Goal: Submit feedback/report problem

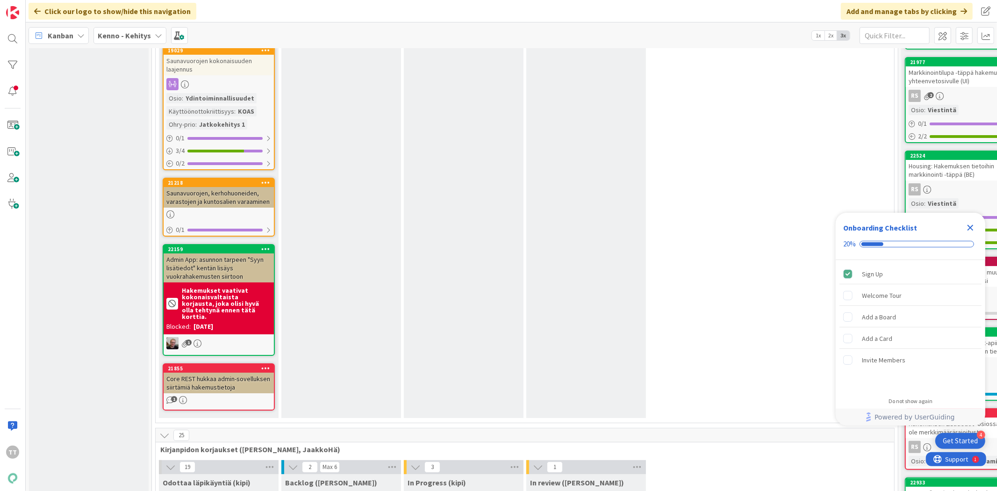
scroll to position [6025, 0]
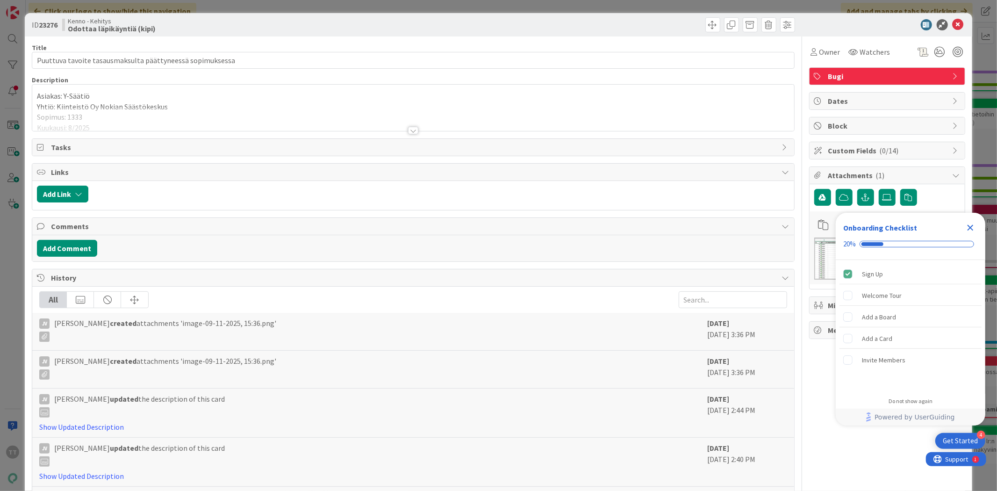
click at [408, 129] on div at bounding box center [413, 130] width 10 height 7
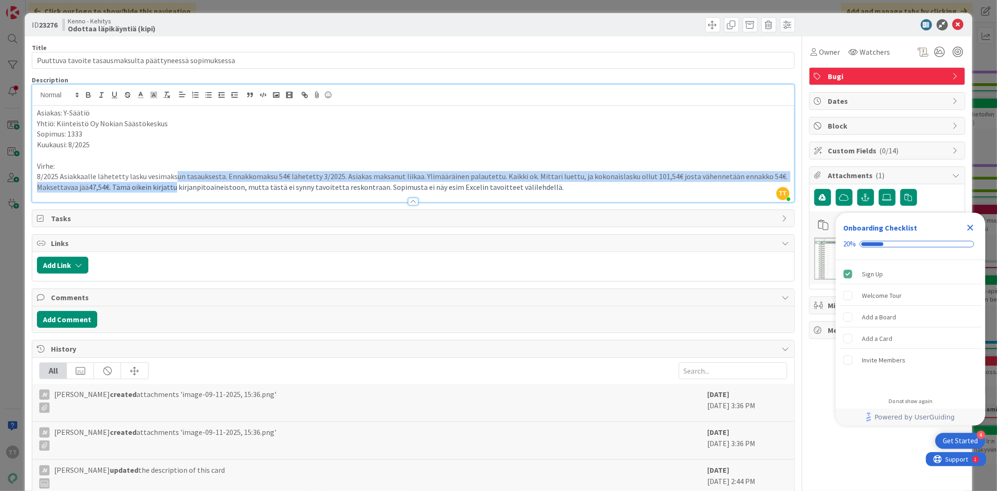
drag, startPoint x: 171, startPoint y: 176, endPoint x: 173, endPoint y: 184, distance: 7.8
click at [173, 184] on p "8/2025 Asiakkaalle lähetetty lasku vesimaksun tasauksesta. Ennakkomaksu 54€ läh…" at bounding box center [413, 181] width 752 height 21
click at [173, 184] on span "47,54€. Tämä oikein kirjattu kirjanpitoaineistoon, mutta tästä ei synny tavoite…" at bounding box center [326, 186] width 475 height 9
drag, startPoint x: 232, startPoint y: 174, endPoint x: 231, endPoint y: 185, distance: 10.3
click at [232, 185] on p "8/2025 Asiakkaalle lähetetty lasku vesimaksun tasauksesta. Ennakkomaksu 54€ läh…" at bounding box center [413, 181] width 752 height 21
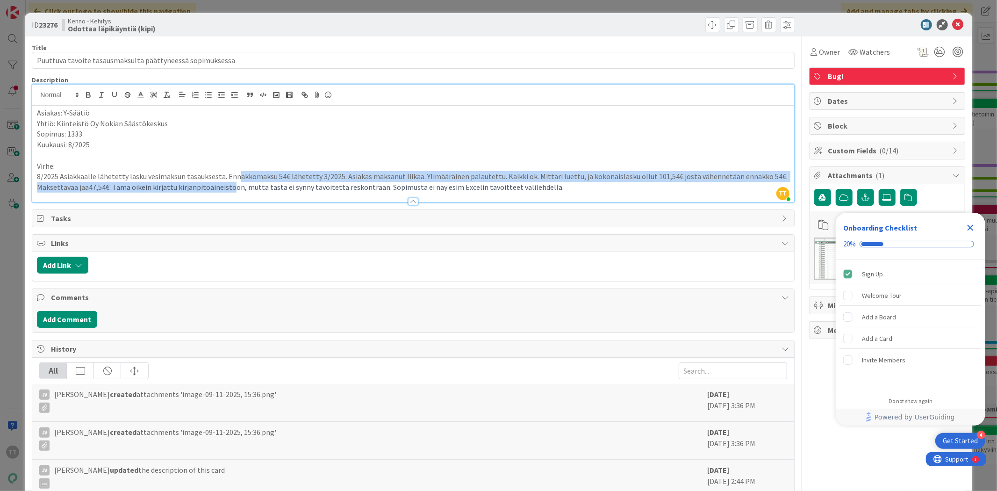
click at [231, 185] on span "47,54€. Tämä oikein kirjattu kirjanpitoaineistoon, mutta tästä ei synny tavoite…" at bounding box center [326, 186] width 475 height 9
drag, startPoint x: 230, startPoint y: 175, endPoint x: 230, endPoint y: 187, distance: 12.2
click at [230, 187] on p "8/2025 Asiakkaalle lähetetty lasku vesimaksun tasauksesta. Ennakkomaksu 54€ läh…" at bounding box center [413, 181] width 752 height 21
click at [230, 187] on span "47,54€. Tämä oikein kirjattu kirjanpitoaineistoon, mutta tästä ei synny tavoite…" at bounding box center [326, 186] width 475 height 9
drag, startPoint x: 230, startPoint y: 173, endPoint x: 230, endPoint y: 182, distance: 8.9
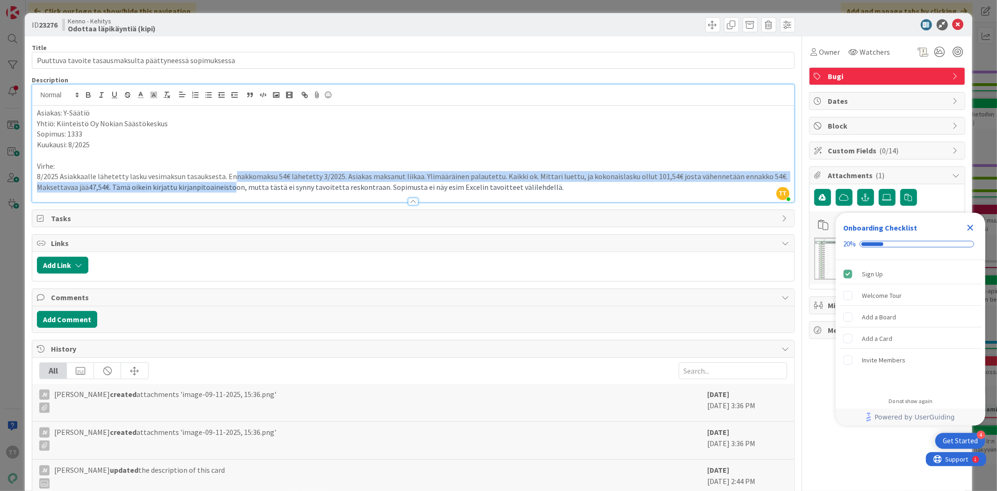
click at [230, 182] on p "8/2025 Asiakkaalle lähetetty lasku vesimaksun tasauksesta. Ennakkomaksu 54€ läh…" at bounding box center [413, 181] width 752 height 21
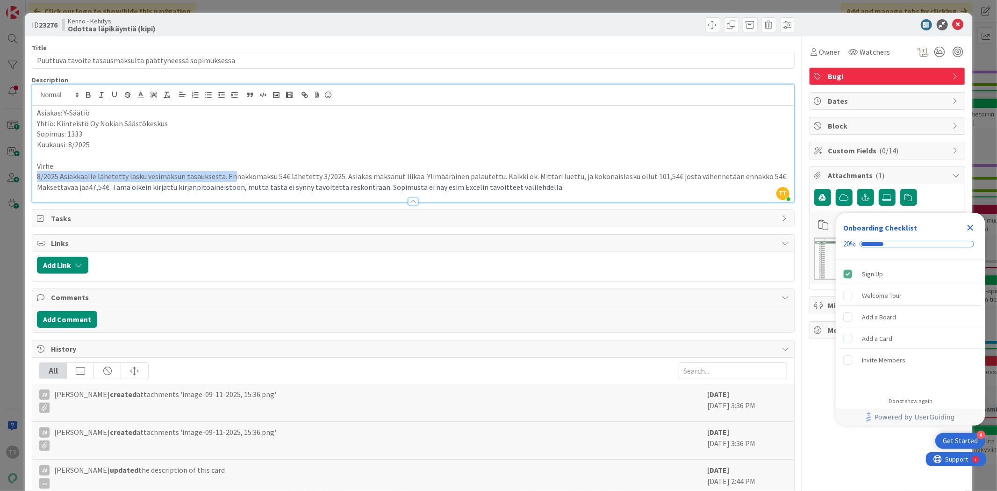
drag, startPoint x: 231, startPoint y: 173, endPoint x: 231, endPoint y: 181, distance: 7.9
click at [231, 181] on div "Asiakas: Y-Säätiö Yhtiö: Kiinteistö Oy Nokian Säästökeskus Sopimus: 1333 Kuukau…" at bounding box center [413, 154] width 762 height 96
click at [231, 181] on p "8/2025 Asiakkaalle lähetetty lasku vesimaksun tasauksesta. Ennakkomaksu 54€ läh…" at bounding box center [413, 181] width 752 height 21
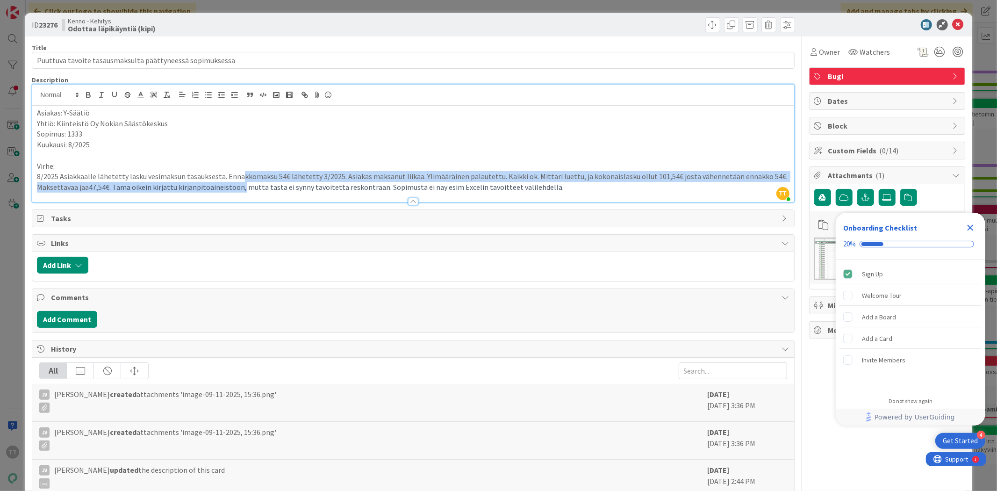
drag, startPoint x: 239, startPoint y: 172, endPoint x: 240, endPoint y: 185, distance: 13.1
click at [240, 185] on p "8/2025 Asiakkaalle lähetetty lasku vesimaksun tasauksesta. Ennakkomaksu 54€ läh…" at bounding box center [413, 181] width 752 height 21
click at [240, 185] on span "47,54€. Tämä oikein kirjattu kirjanpitoaineistoon, mutta tästä ei synny tavoite…" at bounding box center [326, 186] width 475 height 9
drag, startPoint x: 347, startPoint y: 176, endPoint x: 348, endPoint y: 187, distance: 11.7
click at [348, 187] on p "8/2025 Asiakkaalle lähetetty lasku vesimaksun tasauksesta. Ennakkomaksu 54€ läh…" at bounding box center [413, 181] width 752 height 21
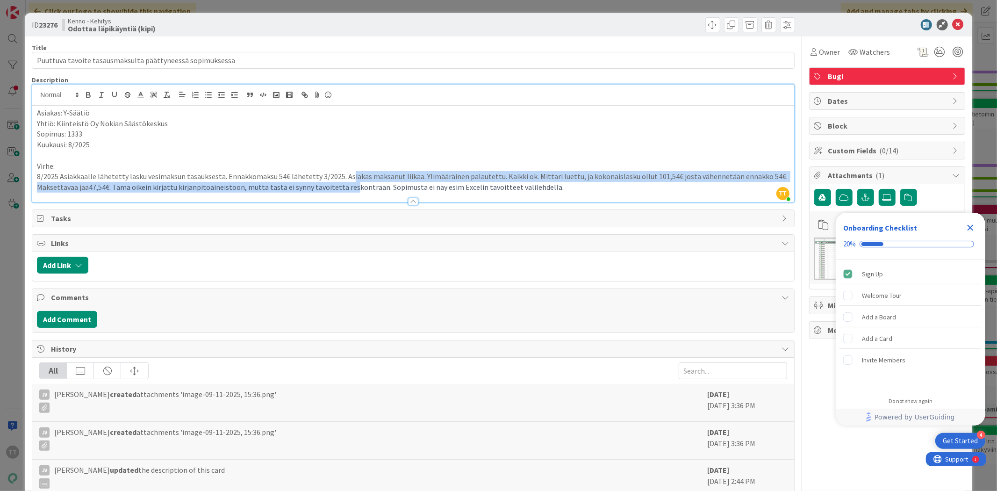
click at [348, 187] on span "47,54€. Tämä oikein kirjattu kirjanpitoaineistoon, mutta tästä ei synny tavoite…" at bounding box center [326, 186] width 475 height 9
drag, startPoint x: 352, startPoint y: 176, endPoint x: 353, endPoint y: 193, distance: 16.4
click at [353, 193] on div "Description TT Timo Tauriala just joined Asiakas: Y-Säätiö Yhtiö: Kiinteistö Oy…" at bounding box center [413, 139] width 763 height 127
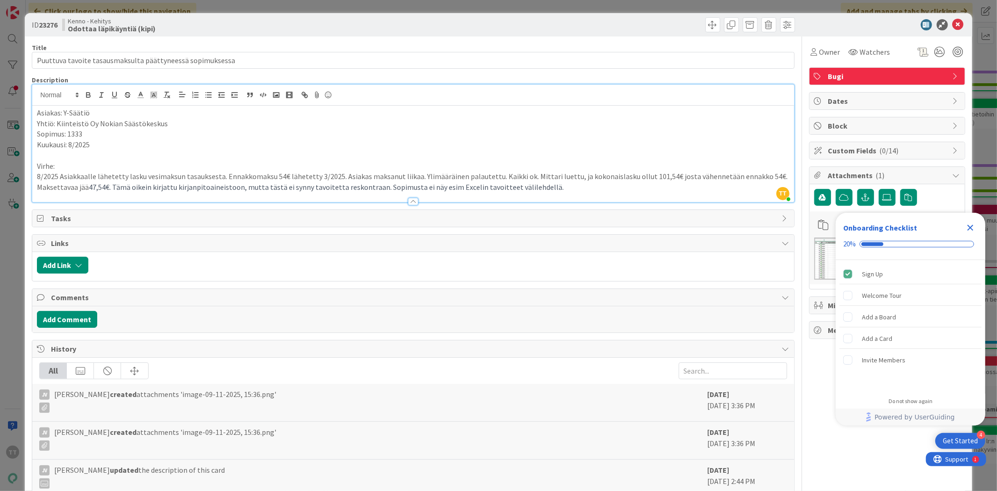
click at [353, 193] on div at bounding box center [413, 197] width 762 height 10
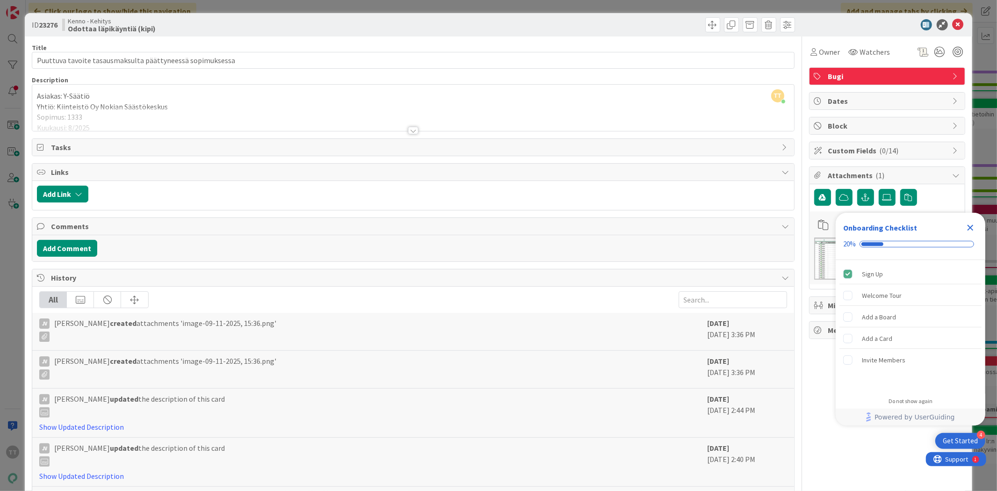
click at [411, 132] on div at bounding box center [413, 130] width 10 height 7
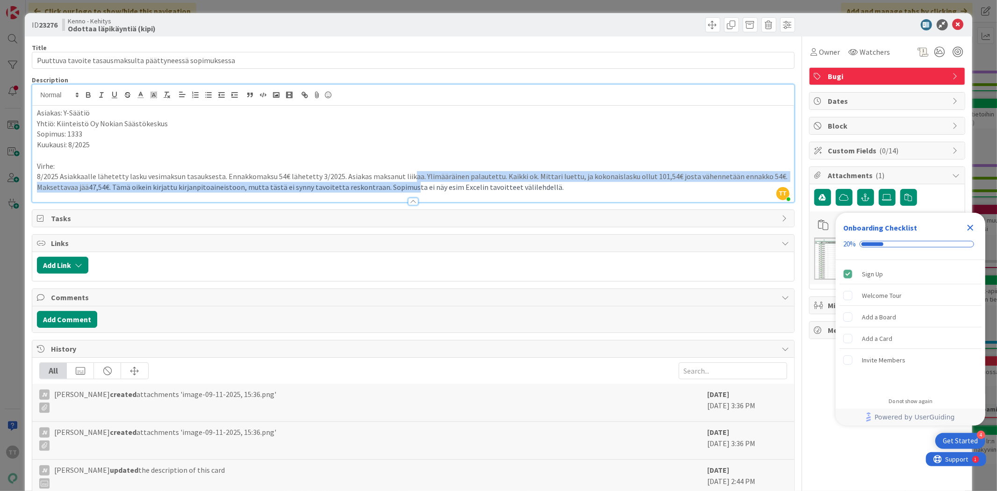
click at [404, 188] on p "8/2025 Asiakkaalle lähetetty lasku vesimaksun tasauksesta. Ennakkomaksu 54€ läh…" at bounding box center [413, 181] width 752 height 21
click at [404, 188] on span "47,54€. Tämä oikein kirjattu kirjanpitoaineistoon, mutta tästä ei synny tavoite…" at bounding box center [326, 186] width 475 height 9
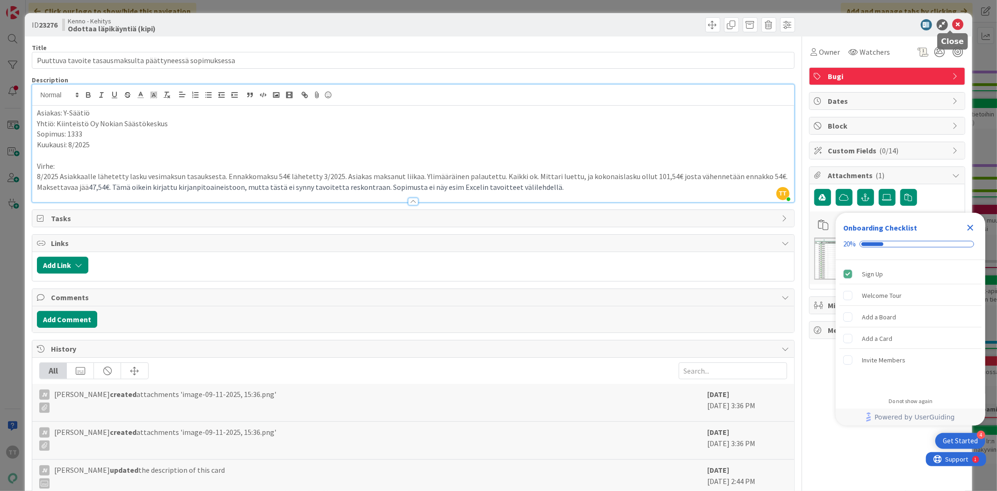
click at [953, 26] on icon at bounding box center [958, 24] width 11 height 11
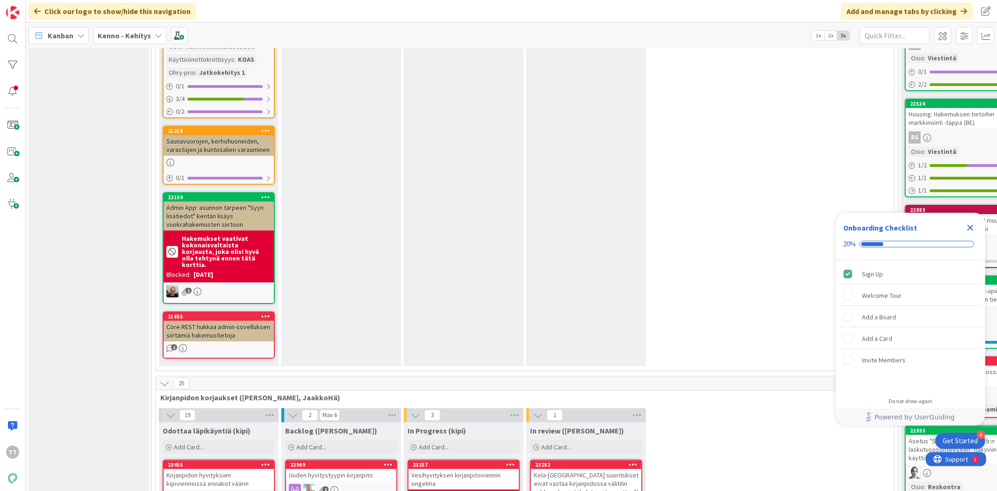
click at [208, 469] on div "Kirjanpidon hyvityksien kipivienneissä ennakot väärin" at bounding box center [219, 479] width 110 height 21
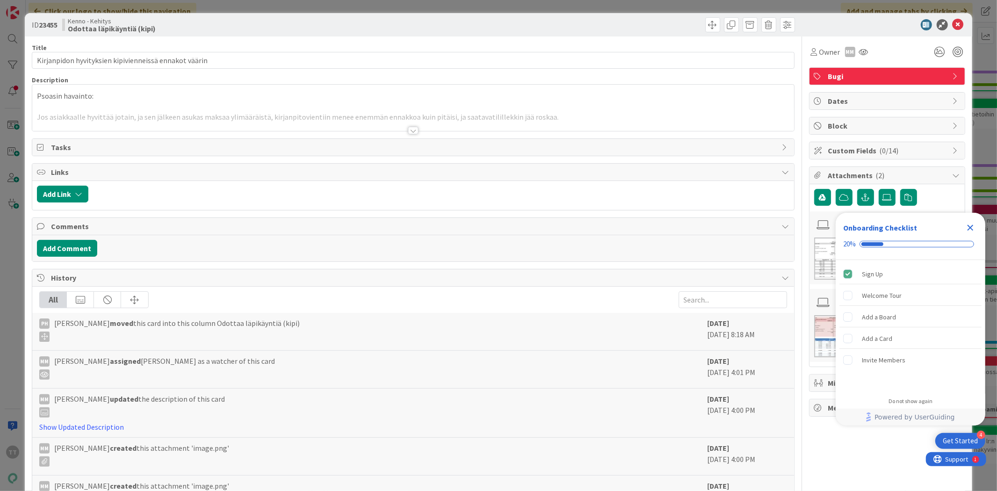
click at [408, 131] on div at bounding box center [413, 130] width 10 height 7
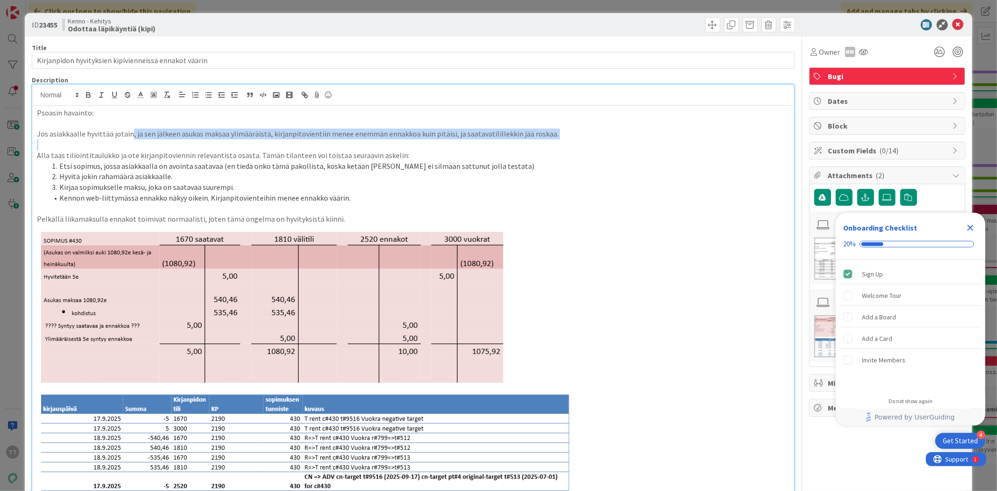
drag, startPoint x: 130, startPoint y: 130, endPoint x: 178, endPoint y: 143, distance: 49.3
click at [178, 143] on div "Psoasin havainto: Jos asiakkaalle hyvittää jotain, ja sen jälkeen asukas maksaa…" at bounding box center [413, 471] width 762 height 731
click at [178, 143] on p at bounding box center [413, 144] width 752 height 11
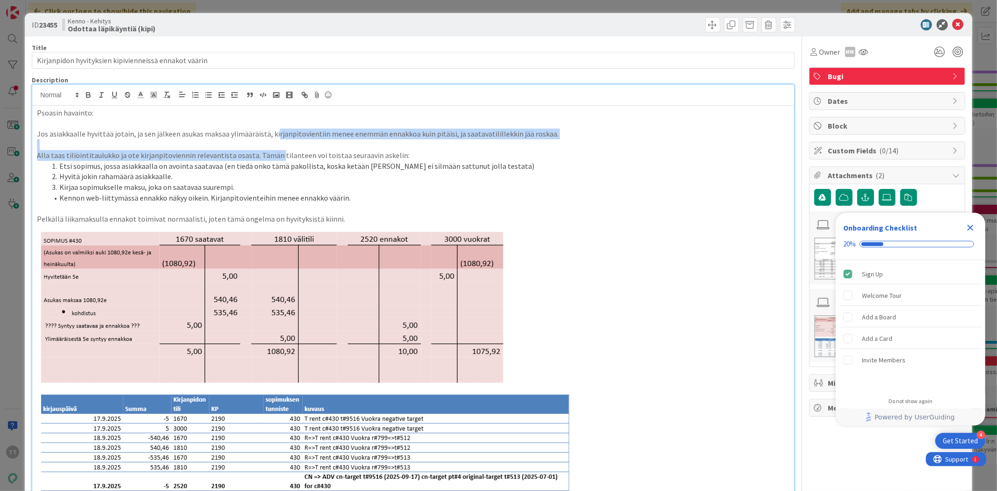
drag, startPoint x: 273, startPoint y: 135, endPoint x: 274, endPoint y: 153, distance: 18.7
click at [274, 153] on div "Psoasin havainto: Jos asiakkaalle hyvittää jotain, ja sen jälkeen asukas maksaa…" at bounding box center [413, 471] width 762 height 731
click at [274, 153] on span "Alla taas tiliöintitaulukko ja ote kirjanpitoviennin relevantista osasta. Tämän…" at bounding box center [223, 155] width 373 height 9
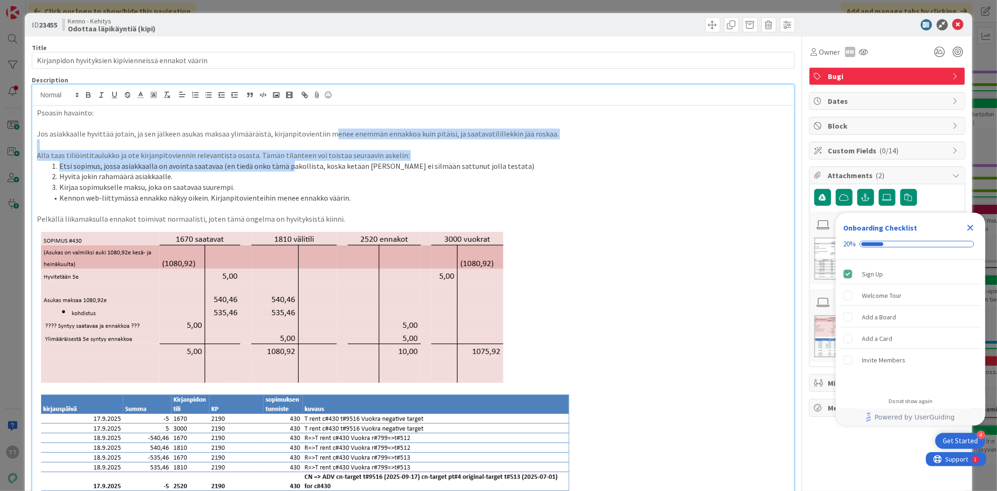
drag, startPoint x: 330, startPoint y: 130, endPoint x: 287, endPoint y: 161, distance: 52.9
click at [288, 161] on div "Psoasin havainto: Jos asiakkaalle hyvittää jotain, ja sen jälkeen asukas maksaa…" at bounding box center [413, 471] width 762 height 731
click at [287, 161] on li "Etsi sopimus, jossa asiakkaalla on avointa saatavaa (en tiedä onko tämä pakolli…" at bounding box center [418, 166] width 741 height 11
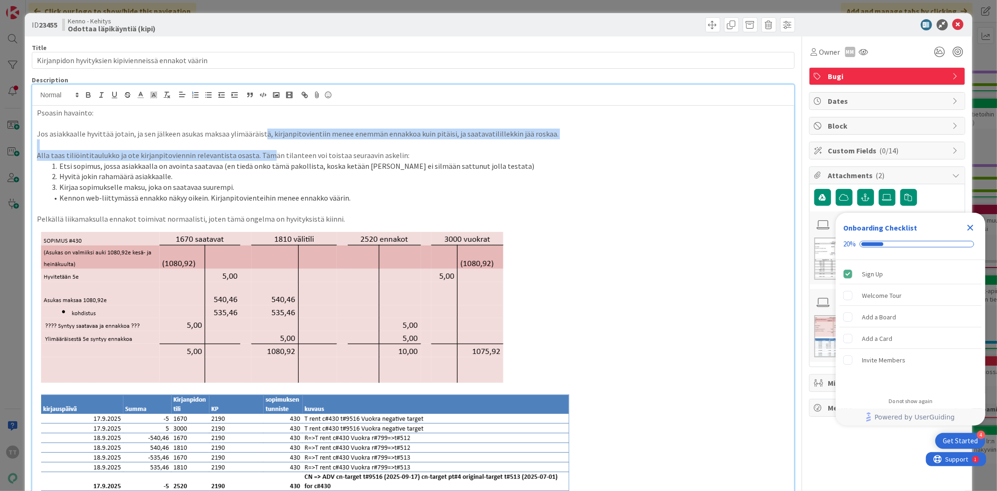
drag, startPoint x: 260, startPoint y: 134, endPoint x: 263, endPoint y: 153, distance: 19.8
click at [263, 153] on div "Psoasin havainto: Jos asiakkaalle hyvittää jotain, ja sen jälkeen asukas maksaa…" at bounding box center [413, 471] width 762 height 731
click at [263, 153] on span "Alla taas tiliöintitaulukko ja ote kirjanpitoviennin relevantista osasta. Tämän…" at bounding box center [223, 155] width 373 height 9
drag, startPoint x: 261, startPoint y: 136, endPoint x: 261, endPoint y: 155, distance: 19.6
click at [261, 155] on div "Psoasin havainto: Jos asiakkaalle hyvittää jotain, ja sen jälkeen asukas maksaa…" at bounding box center [413, 471] width 762 height 731
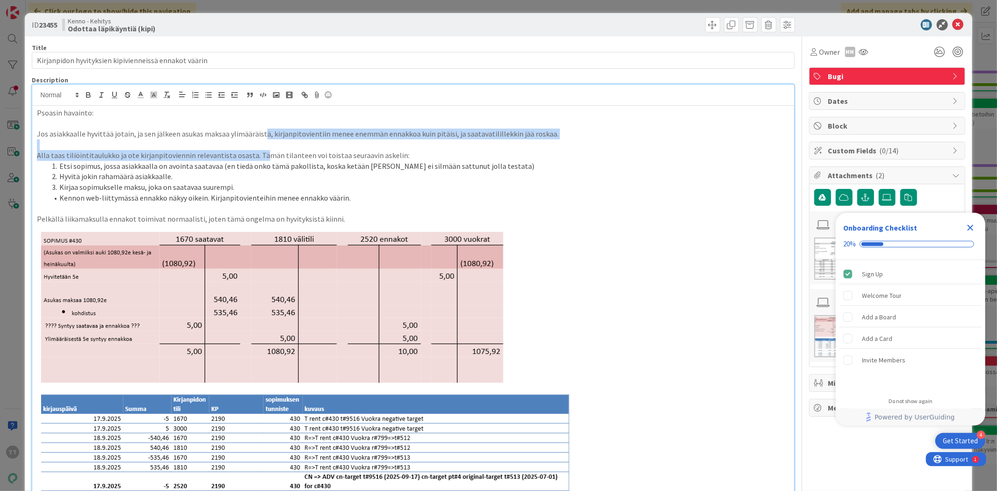
click at [261, 155] on span "Alla taas tiliöintitaulukko ja ote kirjanpitoviennin relevantista osasta. Tämän…" at bounding box center [223, 155] width 373 height 9
drag, startPoint x: 258, startPoint y: 136, endPoint x: 260, endPoint y: 158, distance: 22.1
click at [260, 158] on div "Psoasin havainto: Jos asiakkaalle hyvittää jotain, ja sen jälkeen asukas maksaa…" at bounding box center [413, 471] width 762 height 731
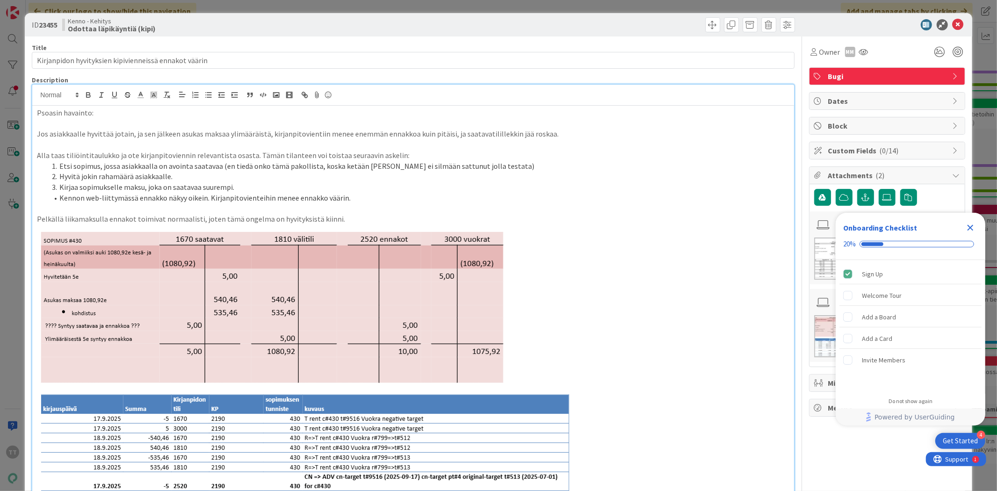
drag, startPoint x: 260, startPoint y: 158, endPoint x: 227, endPoint y: 161, distance: 32.9
click at [227, 161] on li "Etsi sopimus, jossa asiakkaalla on avointa saatavaa (en tiedä onko tämä pakolli…" at bounding box center [418, 166] width 741 height 11
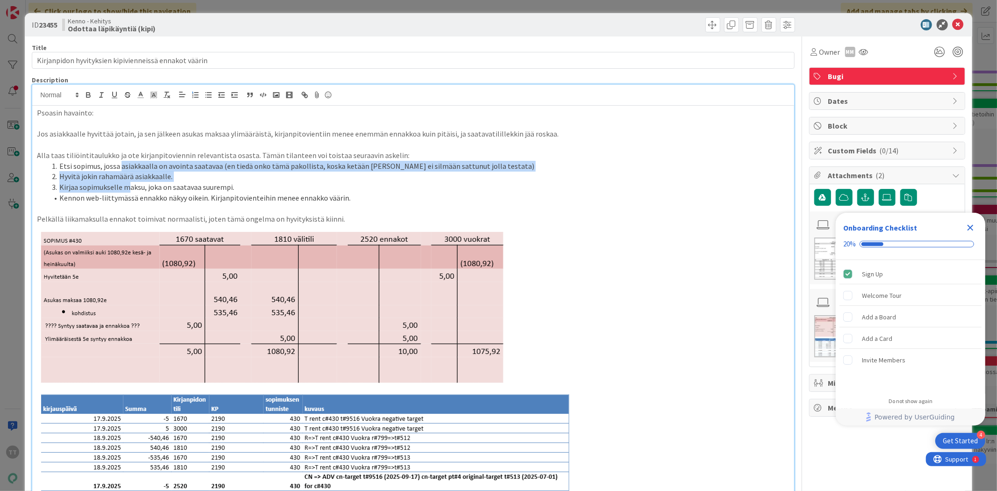
drag, startPoint x: 119, startPoint y: 165, endPoint x: 125, endPoint y: 184, distance: 20.4
click at [125, 184] on ol "Etsi sopimus, jossa asiakkaalla on avointa saatavaa (en tiedä onko tämä pakolli…" at bounding box center [413, 182] width 752 height 43
click at [125, 184] on span "Kirjaa sopimukselle maksu, joka on saatavaa suurempi." at bounding box center [146, 186] width 175 height 9
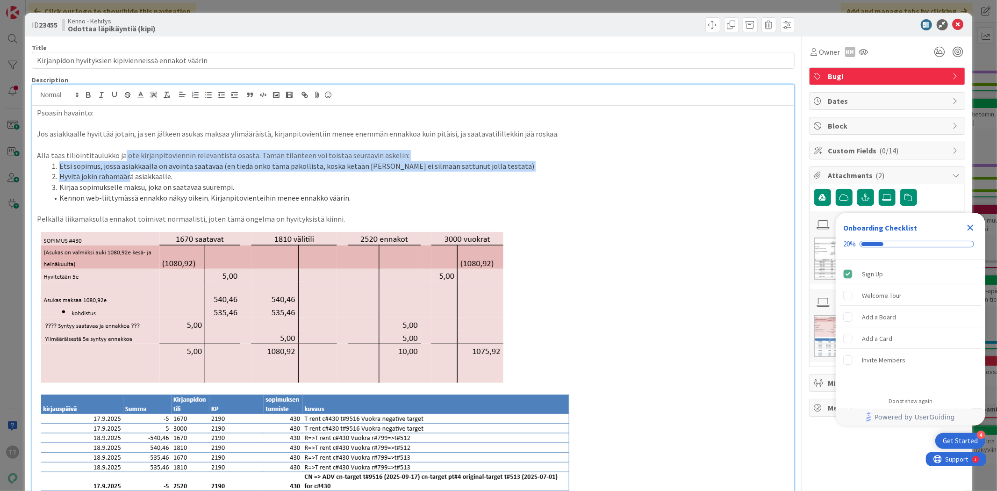
drag, startPoint x: 123, startPoint y: 165, endPoint x: 127, endPoint y: 174, distance: 10.3
click at [127, 174] on div "Psoasin havainto: Jos asiakkaalle hyvittää jotain, ja sen jälkeen asukas maksaa…" at bounding box center [413, 471] width 762 height 731
click at [127, 174] on span "Hyvitä jokin rahamäärä asiakkaalle." at bounding box center [115, 176] width 113 height 9
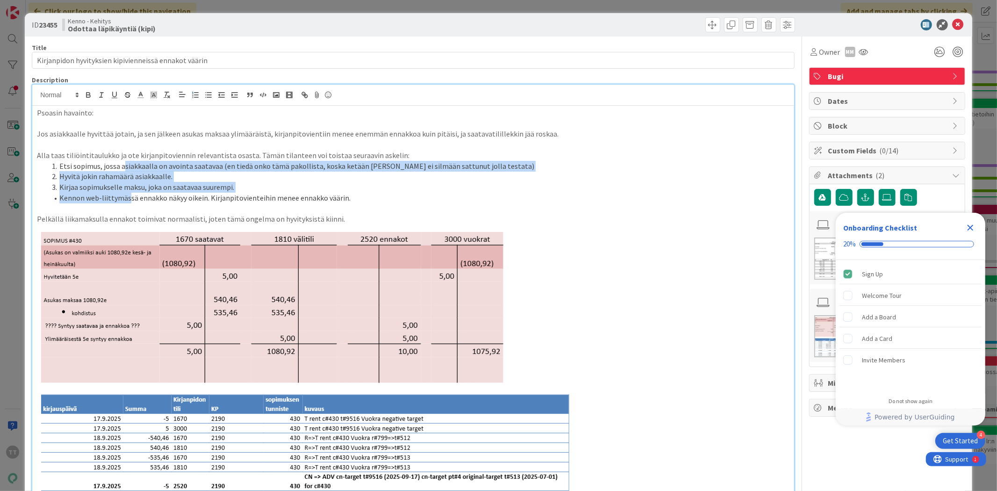
drag, startPoint x: 122, startPoint y: 165, endPoint x: 129, endPoint y: 195, distance: 30.6
click at [129, 195] on ol "Etsi sopimus, jossa asiakkaalla on avointa saatavaa (en tiedä onko tämä pakolli…" at bounding box center [413, 182] width 752 height 43
click at [129, 195] on span "Kennon web-liittymässä ennakko näkyy oikein. Kirjanpitovienteihin menee ennakko…" at bounding box center [204, 197] width 291 height 9
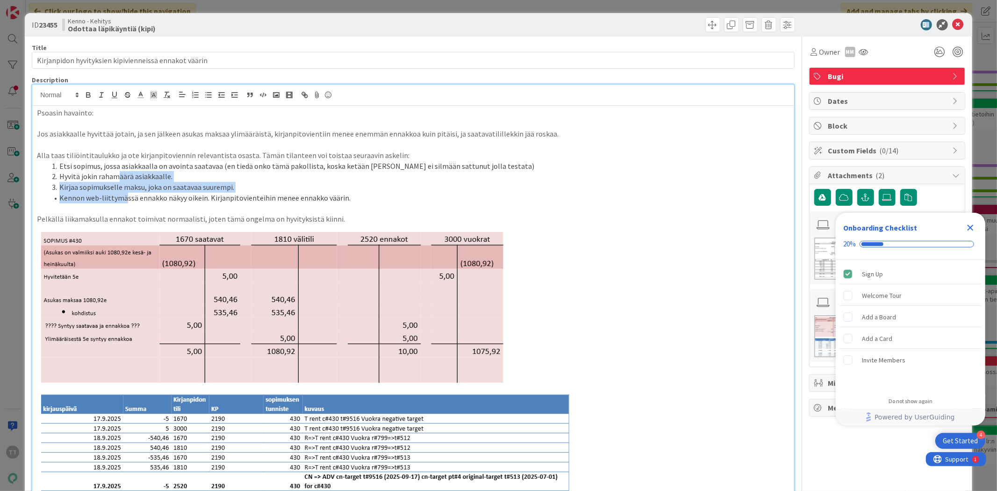
drag, startPoint x: 119, startPoint y: 175, endPoint x: 124, endPoint y: 197, distance: 22.7
click at [124, 197] on ol "Etsi sopimus, jossa asiakkaalla on avointa saatavaa (en tiedä onko tämä pakolli…" at bounding box center [413, 182] width 752 height 43
click at [124, 197] on span "Kennon web-liittymässä ennakko näkyy oikein. Kirjanpitovienteihin menee ennakko…" at bounding box center [204, 197] width 291 height 9
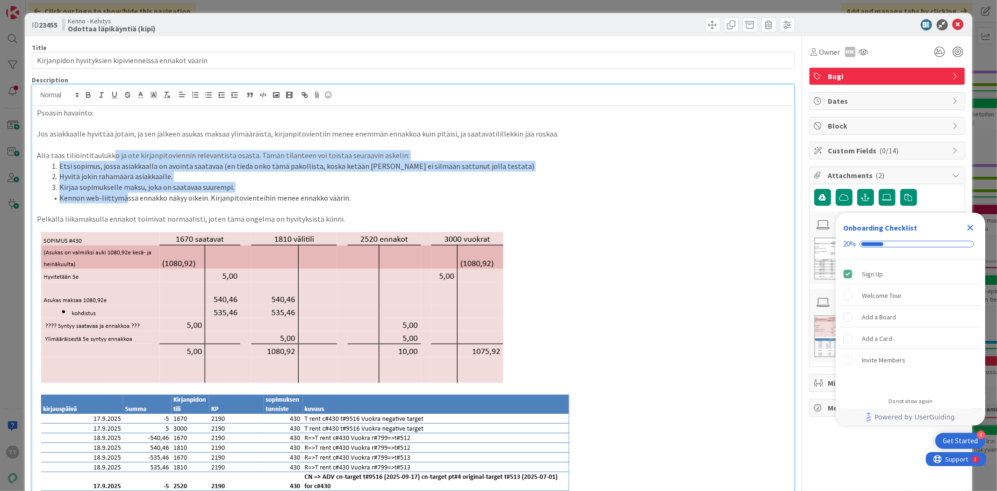
drag, startPoint x: 113, startPoint y: 164, endPoint x: 126, endPoint y: 202, distance: 39.8
click at [126, 202] on div "Psoasin havainto: Jos asiakkaalle hyvittää jotain, ja sen jälkeen asukas maksaa…" at bounding box center [413, 471] width 762 height 731
drag, startPoint x: 126, startPoint y: 202, endPoint x: 120, endPoint y: 176, distance: 26.1
click at [126, 201] on span "Kennon web-liittymässä ennakko näkyy oikein. Kirjanpitovienteihin menee ennakko…" at bounding box center [204, 197] width 291 height 9
drag, startPoint x: 117, startPoint y: 162, endPoint x: 118, endPoint y: 170, distance: 7.5
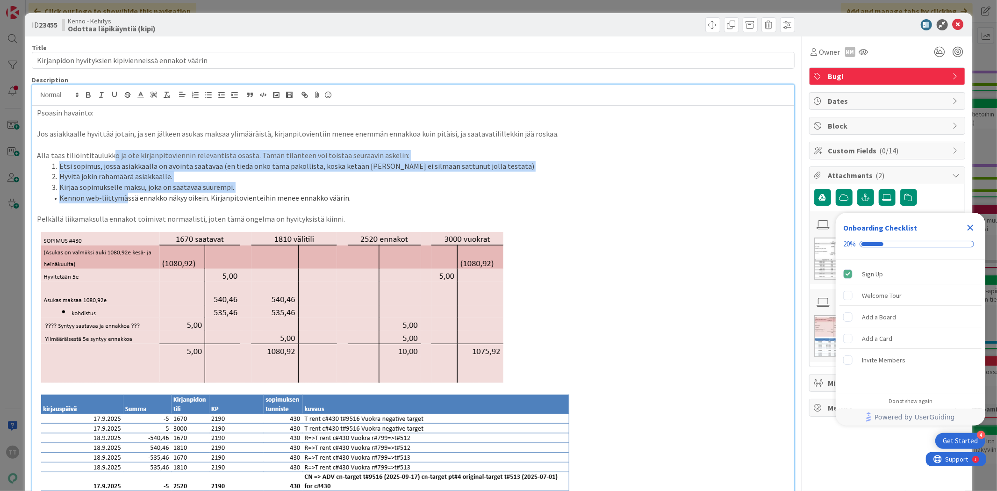
click at [118, 169] on span "Etsi sopimus, jossa asiakkaalla on avointa saatavaa (en tiedä onko tämä pakolli…" at bounding box center [296, 165] width 475 height 9
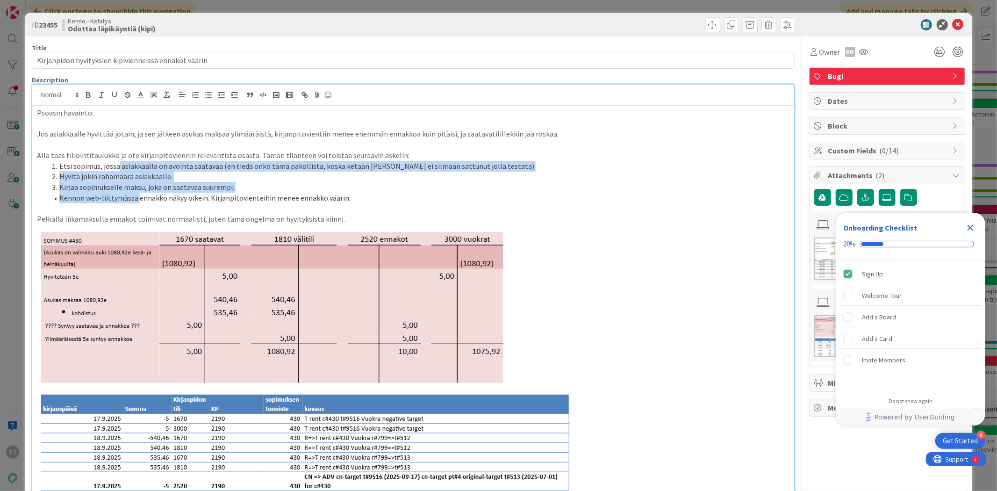
drag, startPoint x: 118, startPoint y: 165, endPoint x: 136, endPoint y: 200, distance: 39.1
click at [136, 200] on ol "Etsi sopimus, jossa asiakkaalla on avointa saatavaa (en tiedä onko tämä pakolli…" at bounding box center [413, 182] width 752 height 43
click at [136, 200] on span "Kennon web-liittymässä ennakko näkyy oikein. Kirjanpitovienteihin menee ennakko…" at bounding box center [204, 197] width 291 height 9
drag, startPoint x: 126, startPoint y: 164, endPoint x: 134, endPoint y: 197, distance: 34.0
click at [134, 197] on ol "Etsi sopimus, jossa asiakkaalla on avointa saatavaa (en tiedä onko tämä pakolli…" at bounding box center [413, 182] width 752 height 43
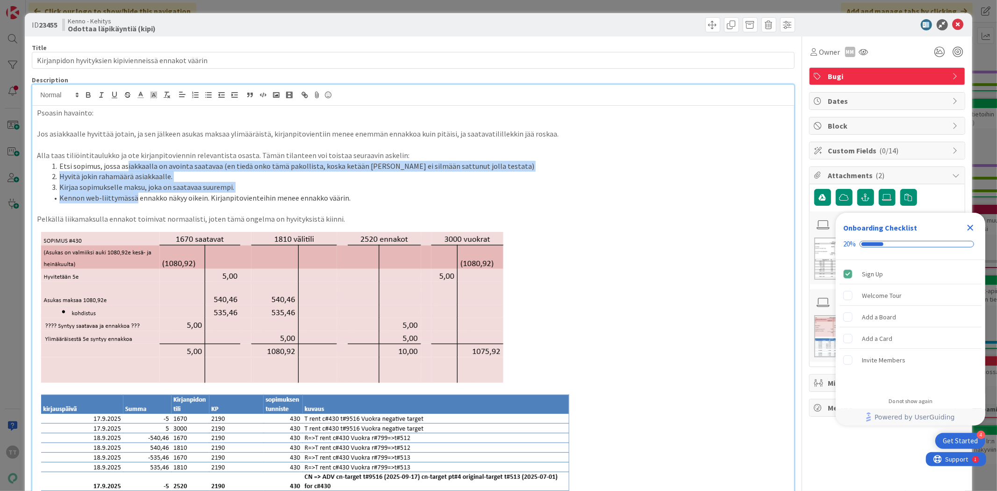
click at [134, 197] on span "Kennon web-liittymässä ennakko näkyy oikein. Kirjanpitovienteihin menee ennakko…" at bounding box center [204, 197] width 291 height 9
drag, startPoint x: 120, startPoint y: 162, endPoint x: 131, endPoint y: 197, distance: 36.4
click at [131, 197] on ol "Etsi sopimus, jossa asiakkaalla on avointa saatavaa (en tiedä onko tämä pakolli…" at bounding box center [413, 182] width 752 height 43
click at [131, 197] on span "Kennon web-liittymässä ennakko näkyy oikein. Kirjanpitovienteihin menee ennakko…" at bounding box center [204, 197] width 291 height 9
drag, startPoint x: 127, startPoint y: 185, endPoint x: 128, endPoint y: 197, distance: 12.7
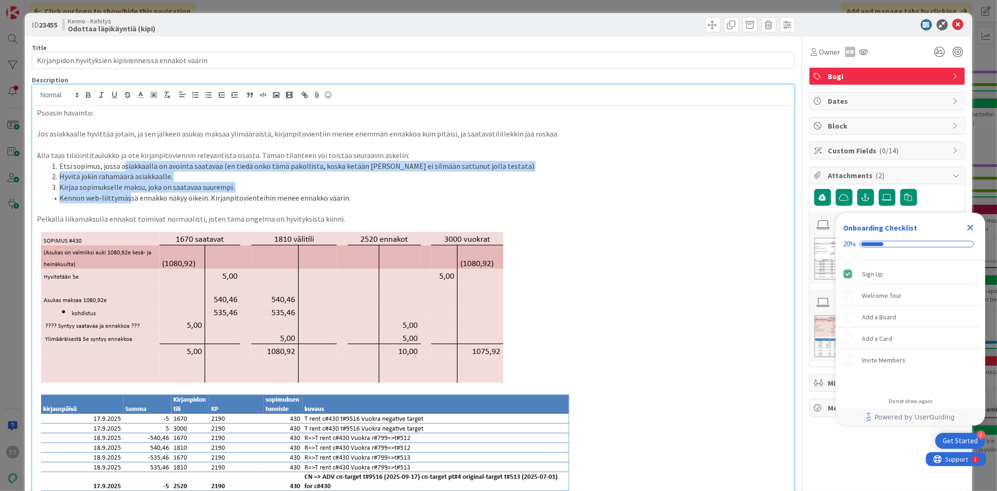
click at [128, 197] on ol "Etsi sopimus, jossa asiakkaalla on avointa saatavaa (en tiedä onko tämä pakolli…" at bounding box center [413, 182] width 752 height 43
click at [128, 197] on span "Kennon web-liittymässä ennakko näkyy oikein. Kirjanpitovienteihin menee ennakko…" at bounding box center [204, 197] width 291 height 9
drag, startPoint x: 123, startPoint y: 189, endPoint x: 125, endPoint y: 198, distance: 9.5
click at [125, 198] on ol "Etsi sopimus, jossa asiakkaalla on avointa saatavaa (en tiedä onko tämä pakolli…" at bounding box center [413, 182] width 752 height 43
click at [125, 198] on span "Kennon web-liittymässä ennakko näkyy oikein. Kirjanpitovienteihin menee ennakko…" at bounding box center [204, 197] width 291 height 9
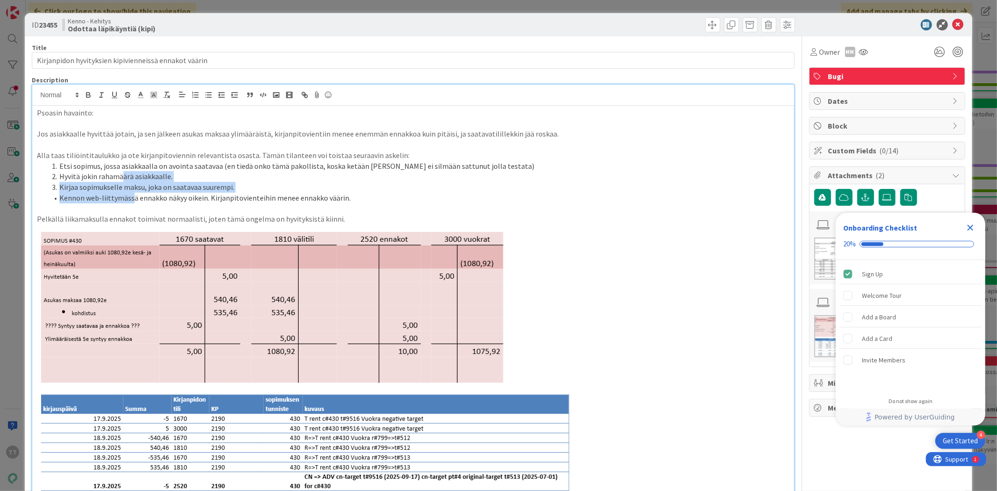
drag, startPoint x: 121, startPoint y: 171, endPoint x: 131, endPoint y: 197, distance: 28.1
click at [131, 197] on ol "Etsi sopimus, jossa asiakkaalla on avointa saatavaa (en tiedä onko tämä pakolli…" at bounding box center [413, 182] width 752 height 43
click at [131, 197] on span "Kennon web-liittymässä ennakko näkyy oikein. Kirjanpitovienteihin menee ennakko…" at bounding box center [204, 197] width 291 height 9
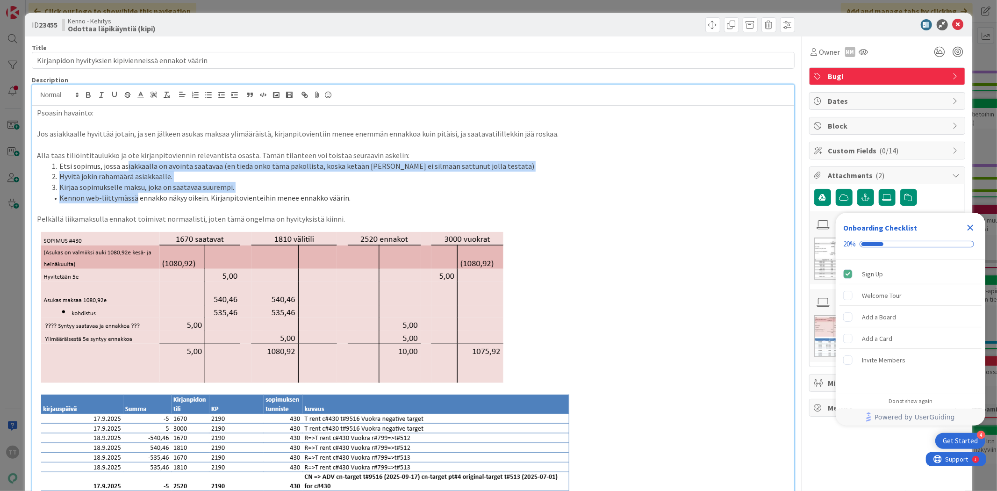
drag, startPoint x: 126, startPoint y: 169, endPoint x: 134, endPoint y: 195, distance: 26.8
click at [134, 195] on ol "Etsi sopimus, jossa asiakkaalla on avointa saatavaa (en tiedä onko tämä pakolli…" at bounding box center [413, 182] width 752 height 43
click at [134, 195] on span "Kennon web-liittymässä ennakko näkyy oikein. Kirjanpitovienteihin menee ennakko…" at bounding box center [204, 197] width 291 height 9
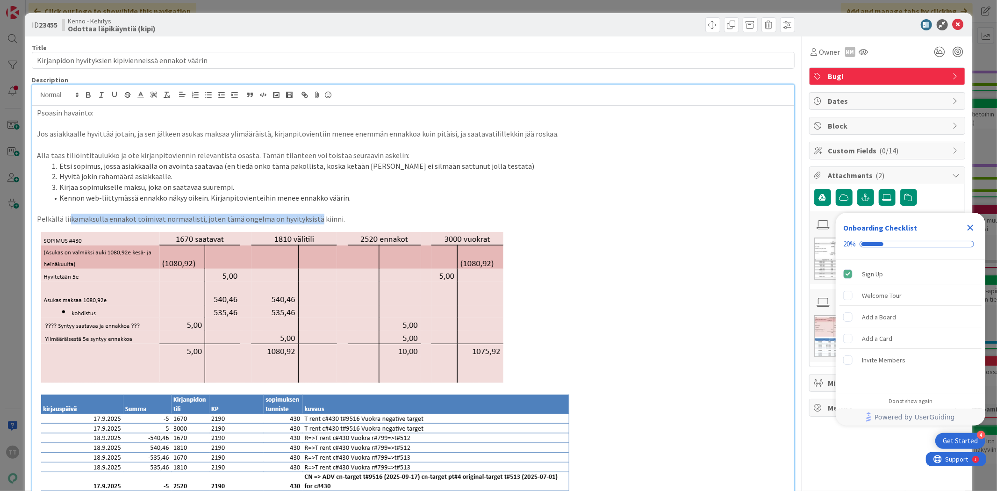
drag, startPoint x: 69, startPoint y: 218, endPoint x: 309, endPoint y: 216, distance: 240.3
click at [309, 216] on span "Pelkällä liikamaksulla ennakot toimivat normaalisti, joten tämä ongelma on hyvi…" at bounding box center [191, 218] width 308 height 9
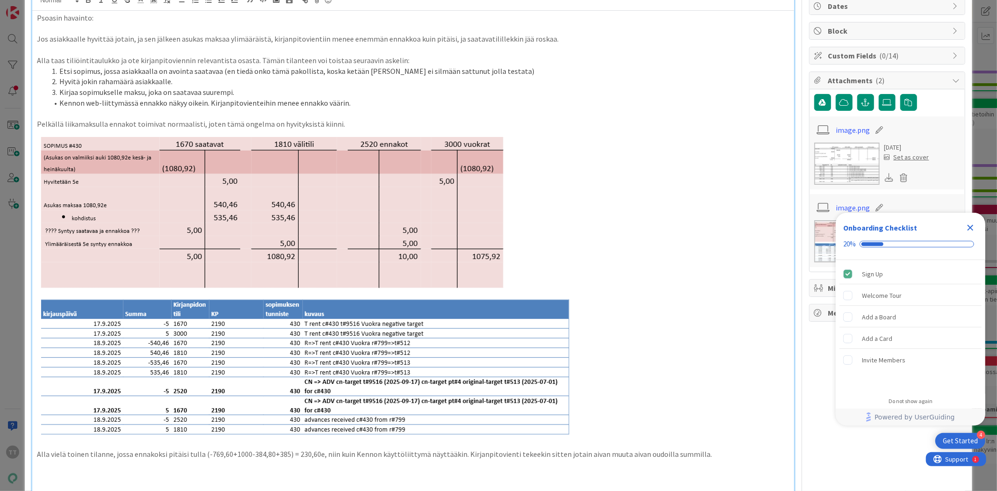
scroll to position [104, 0]
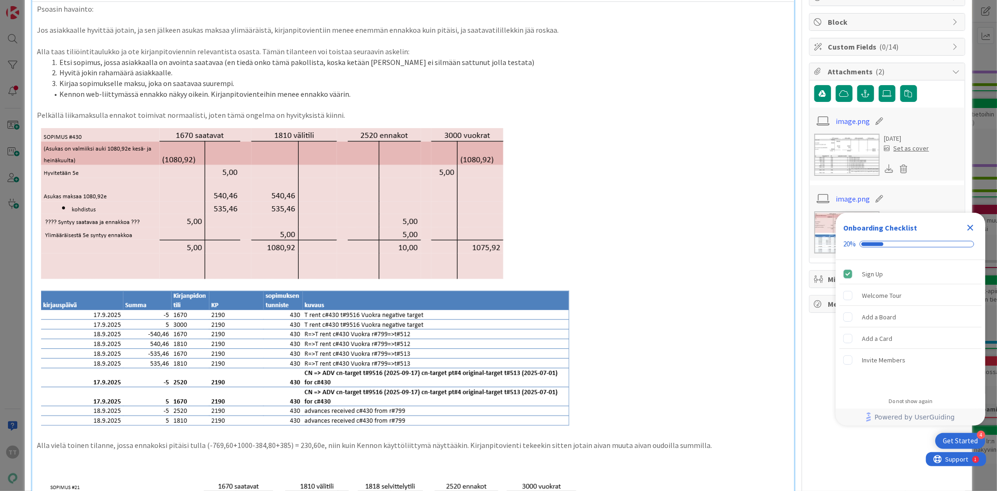
drag, startPoint x: 58, startPoint y: 221, endPoint x: 101, endPoint y: 221, distance: 42.1
click at [101, 221] on img at bounding box center [307, 275] width 540 height 309
click at [670, 232] on p at bounding box center [413, 275] width 752 height 309
drag, startPoint x: 59, startPoint y: 223, endPoint x: 104, endPoint y: 220, distance: 45.0
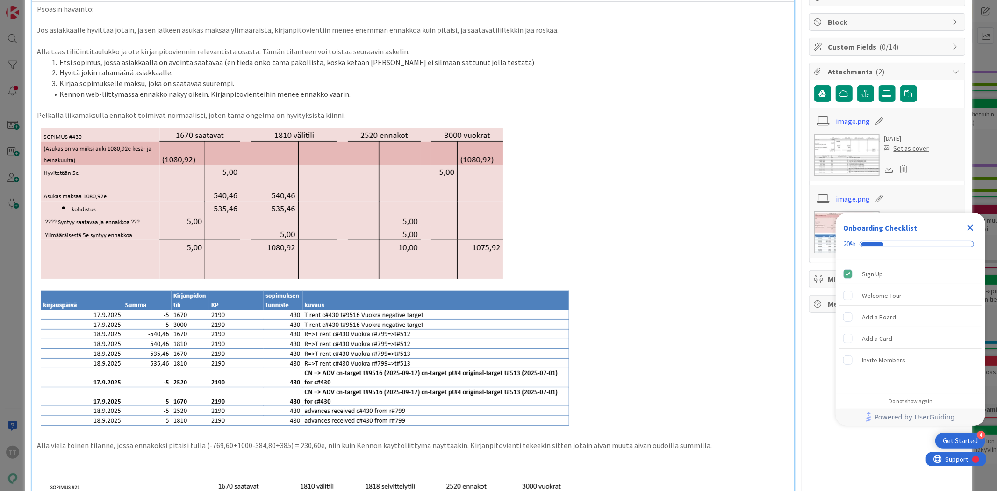
click at [104, 220] on img at bounding box center [307, 275] width 540 height 309
click at [685, 249] on p at bounding box center [413, 275] width 752 height 309
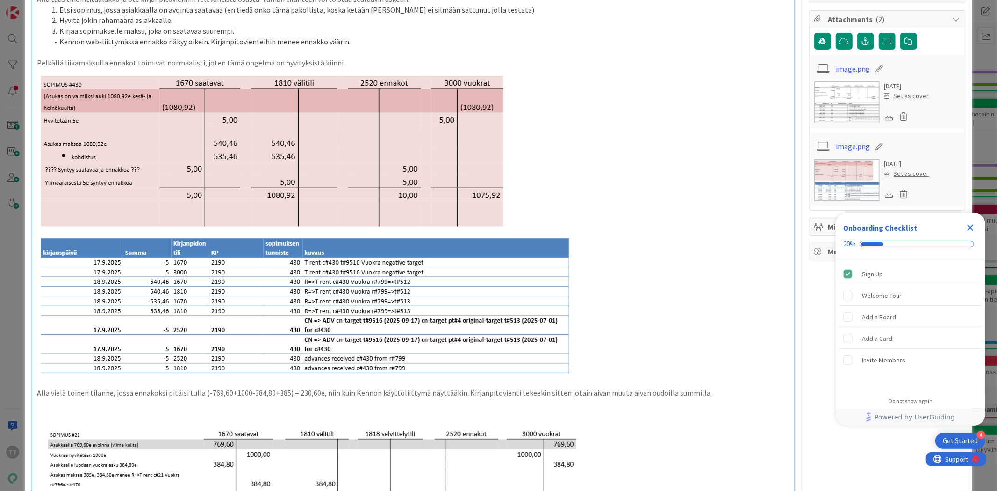
scroll to position [156, 0]
click at [679, 396] on p "Alla vielä toinen tilanne, jossa ennakoksi pitäisi tulla (-769,60+1000-384,80+3…" at bounding box center [413, 393] width 752 height 11
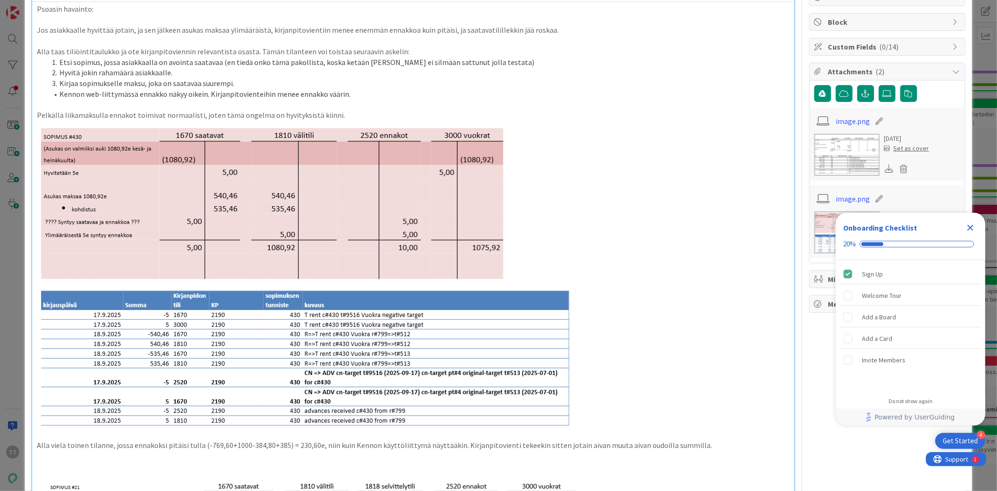
click at [972, 226] on icon "Close Checklist" at bounding box center [971, 228] width 6 height 6
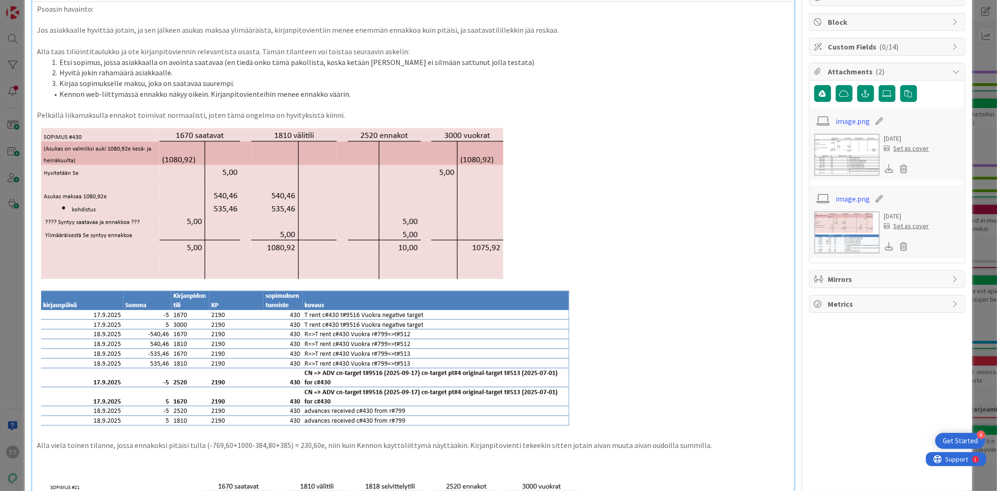
scroll to position [0, 0]
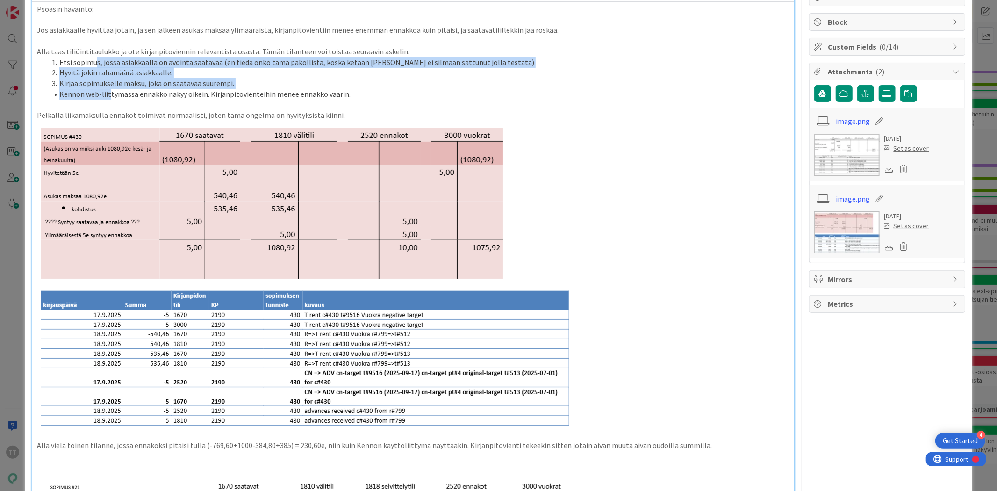
drag, startPoint x: 94, startPoint y: 60, endPoint x: 108, endPoint y: 92, distance: 35.6
click at [108, 92] on ol "Etsi sopimus, jossa asiakkaalla on avointa saatavaa (en tiedä onko tämä pakolli…" at bounding box center [413, 78] width 752 height 43
click at [108, 92] on span "Kennon web-liittymässä ennakko näkyy oikein. Kirjanpitovienteihin menee ennakko…" at bounding box center [204, 93] width 291 height 9
drag, startPoint x: 103, startPoint y: 59, endPoint x: 110, endPoint y: 92, distance: 33.9
click at [110, 92] on ol "Etsi sopimus, jossa asiakkaalla on avointa saatavaa (en tiedä onko tämä pakolli…" at bounding box center [413, 78] width 752 height 43
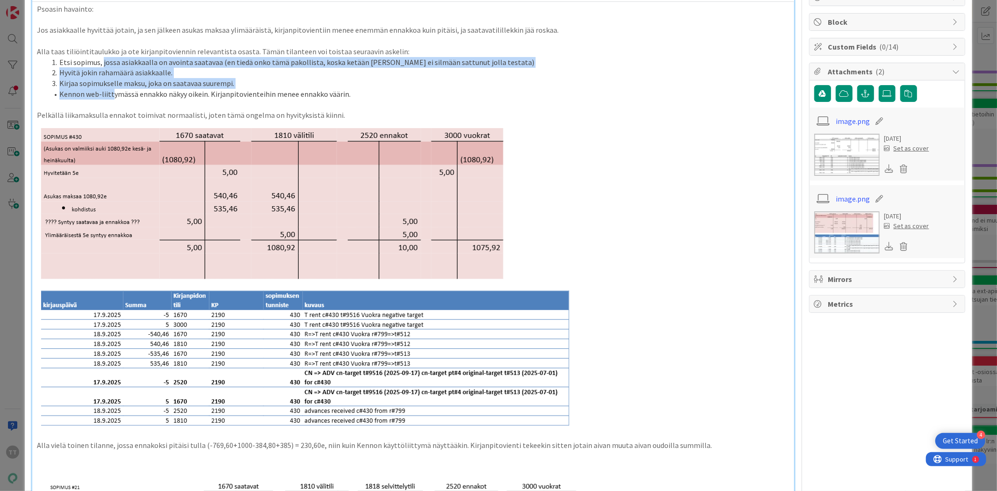
click at [110, 92] on span "Kennon web-liittymässä ennakko näkyy oikein. Kirjanpitovienteihin menee ennakko…" at bounding box center [204, 93] width 291 height 9
drag, startPoint x: 105, startPoint y: 65, endPoint x: 201, endPoint y: 95, distance: 101.1
click at [201, 95] on ol "Etsi sopimus, jossa asiakkaalla on avointa saatavaa (en tiedä onko tämä pakolli…" at bounding box center [413, 78] width 752 height 43
click at [201, 95] on span "Kennon web-liittymässä ennakko näkyy oikein. Kirjanpitovienteihin menee ennakko…" at bounding box center [204, 93] width 291 height 9
drag, startPoint x: 89, startPoint y: 59, endPoint x: 237, endPoint y: 96, distance: 152.3
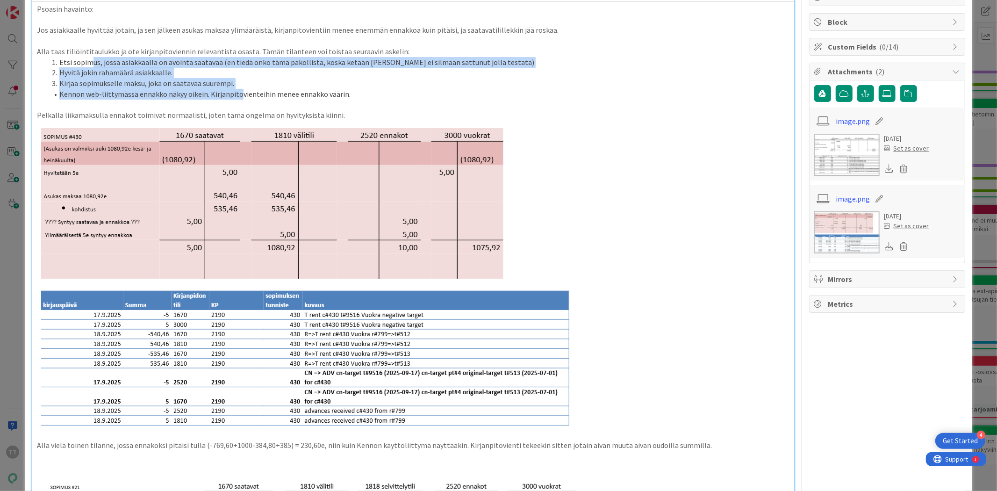
click at [237, 96] on ol "Etsi sopimus, jossa asiakkaalla on avointa saatavaa (en tiedä onko tämä pakolli…" at bounding box center [413, 78] width 752 height 43
click at [237, 96] on span "Kennon web-liittymässä ennakko näkyy oikein. Kirjanpitovienteihin menee ennakko…" at bounding box center [204, 93] width 291 height 9
drag, startPoint x: 112, startPoint y: 64, endPoint x: 165, endPoint y: 96, distance: 62.1
click at [165, 96] on ol "Etsi sopimus, jossa asiakkaalla on avointa saatavaa (en tiedä onko tämä pakolli…" at bounding box center [413, 78] width 752 height 43
click at [165, 96] on span "Kennon web-liittymässä ennakko näkyy oikein. Kirjanpitovienteihin menee ennakko…" at bounding box center [204, 93] width 291 height 9
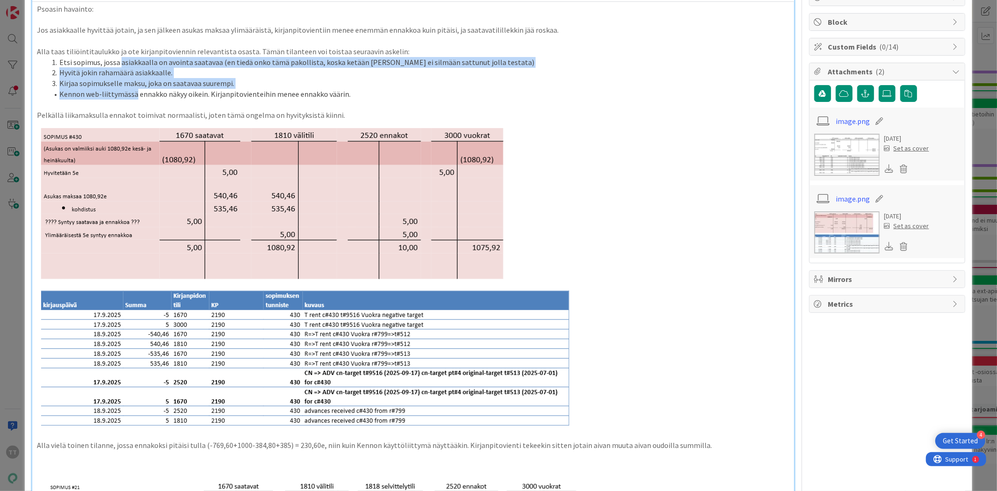
drag, startPoint x: 121, startPoint y: 64, endPoint x: 133, endPoint y: 95, distance: 33.8
click at [133, 95] on ol "Etsi sopimus, jossa asiakkaalla on avointa saatavaa (en tiedä onko tämä pakolli…" at bounding box center [413, 78] width 752 height 43
click at [133, 95] on span "Kennon web-liittymässä ennakko näkyy oikein. Kirjanpitovienteihin menee ennakko…" at bounding box center [204, 93] width 291 height 9
drag, startPoint x: 122, startPoint y: 63, endPoint x: 129, endPoint y: 96, distance: 33.9
click at [129, 96] on ol "Etsi sopimus, jossa asiakkaalla on avointa saatavaa (en tiedä onko tämä pakolli…" at bounding box center [413, 78] width 752 height 43
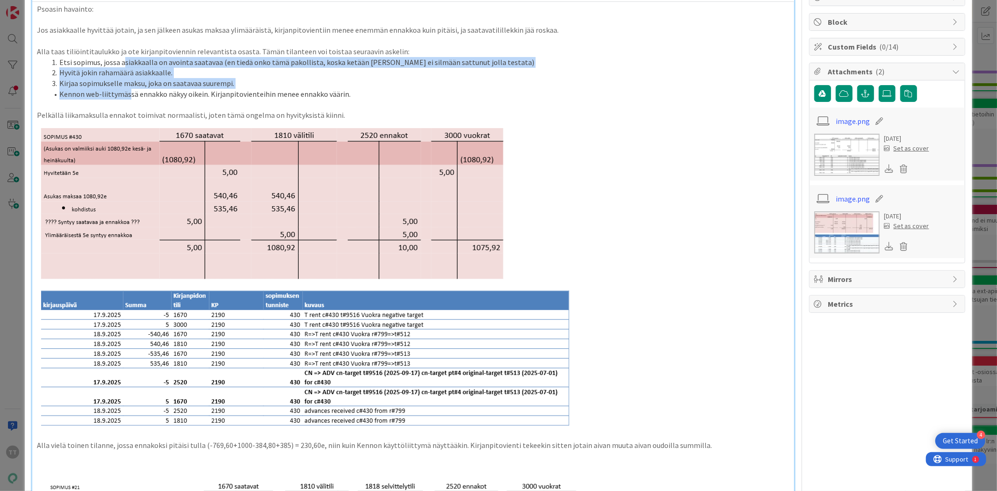
click at [129, 96] on span "Kennon web-liittymässä ennakko näkyy oikein. Kirjanpitovienteihin menee ennakko…" at bounding box center [204, 93] width 291 height 9
drag, startPoint x: 109, startPoint y: 65, endPoint x: 110, endPoint y: 83, distance: 18.2
click at [110, 83] on ol "Etsi sopimus, jossa asiakkaalla on avointa saatavaa (en tiedä onko tämä pakolli…" at bounding box center [413, 78] width 752 height 43
click at [110, 83] on span "Kirjaa sopimukselle maksu, joka on saatavaa suurempi." at bounding box center [146, 83] width 175 height 9
drag, startPoint x: 111, startPoint y: 63, endPoint x: 118, endPoint y: 92, distance: 30.3
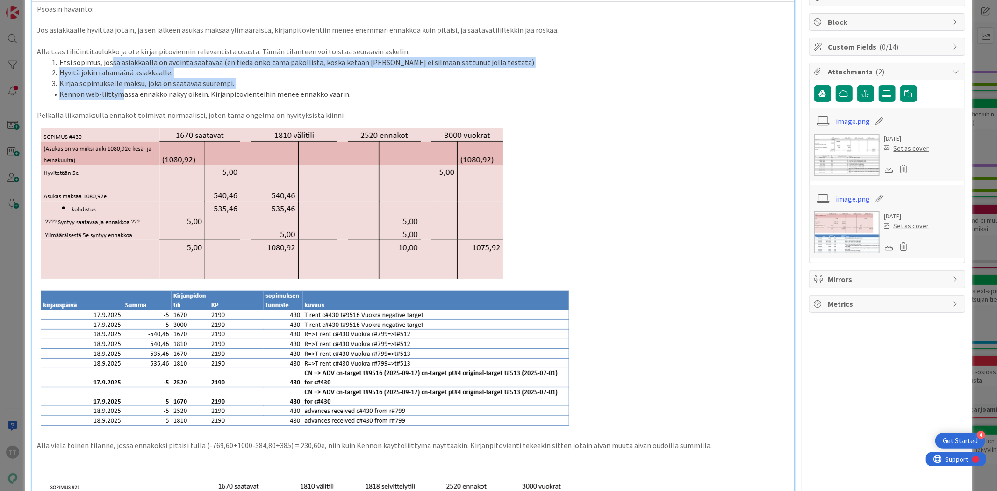
click at [118, 92] on ol "Etsi sopimus, jossa asiakkaalla on avointa saatavaa (en tiedä onko tämä pakolli…" at bounding box center [413, 78] width 752 height 43
click at [118, 92] on span "Kennon web-liittymässä ennakko näkyy oikein. Kirjanpitovienteihin menee ennakko…" at bounding box center [204, 93] width 291 height 9
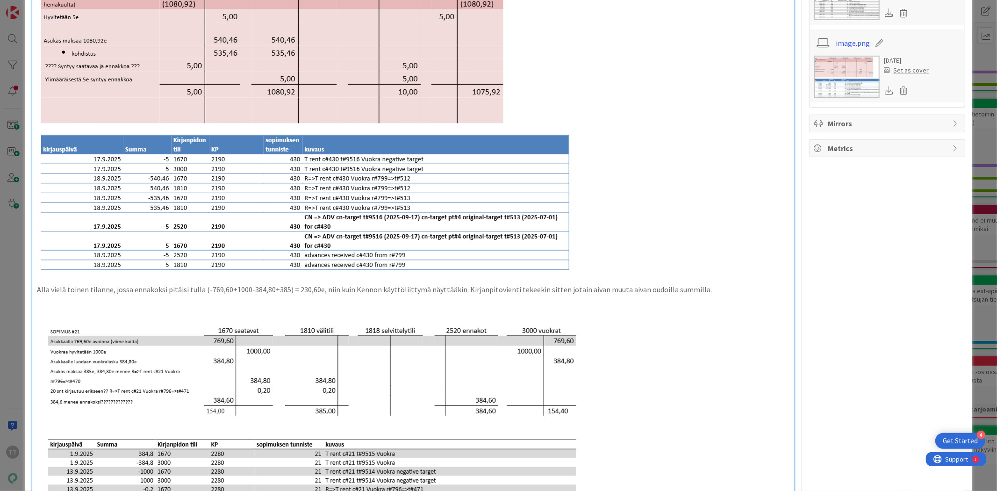
scroll to position [311, 0]
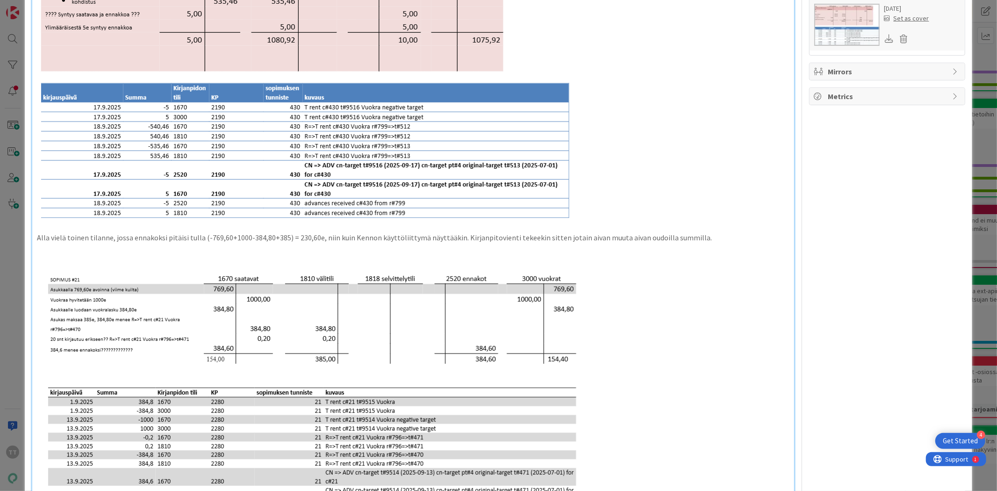
click at [249, 236] on p "Alla vielä toinen tilanne, jossa ennakoksi pitäisi tulla (-769,60+1000-384,80+3…" at bounding box center [413, 237] width 752 height 11
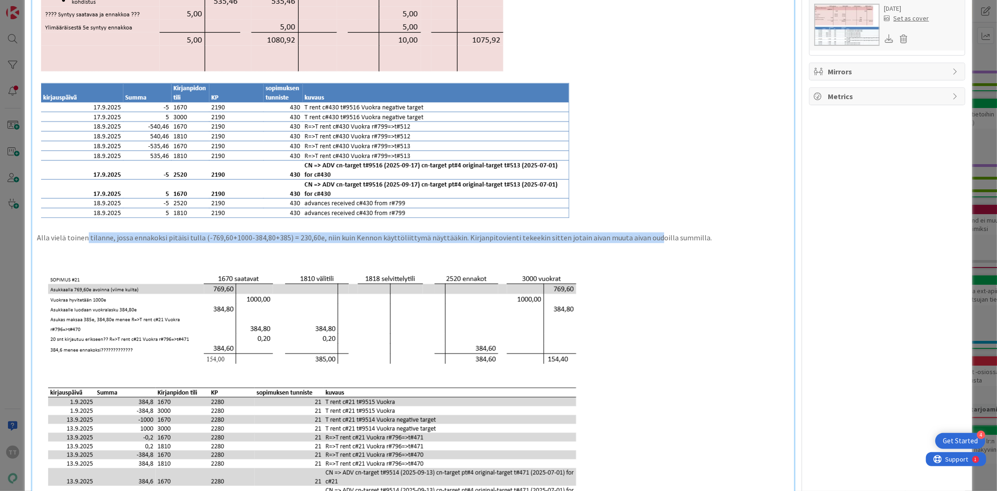
drag, startPoint x: 85, startPoint y: 238, endPoint x: 642, endPoint y: 239, distance: 557.3
click at [642, 239] on p "Alla vielä toinen tilanne, jossa ennakoksi pitäisi tulla (-769,60+1000-384,80+3…" at bounding box center [413, 237] width 752 height 11
click at [643, 239] on p "Alla vielä toinen tilanne, jossa ennakoksi pitäisi tulla (-769,60+1000-384,80+3…" at bounding box center [413, 237] width 752 height 11
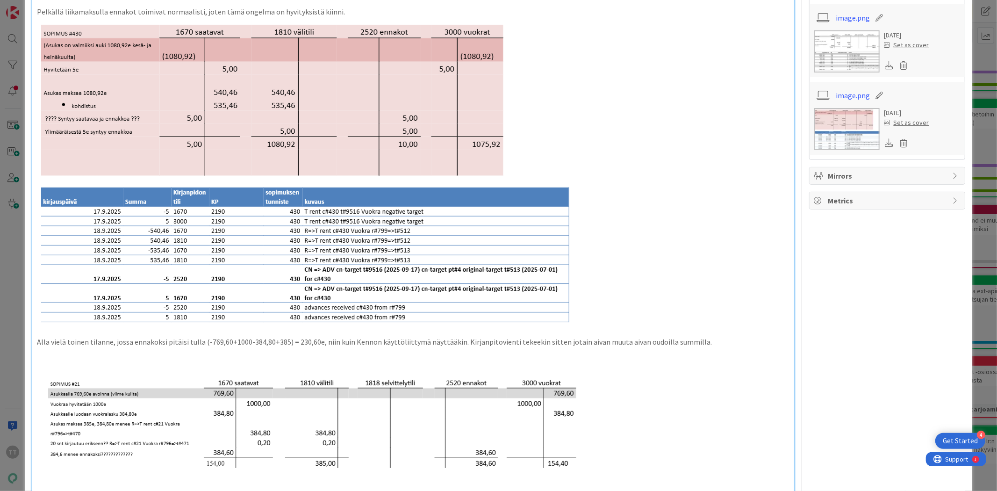
scroll to position [208, 0]
drag, startPoint x: 148, startPoint y: 237, endPoint x: 169, endPoint y: 239, distance: 21.1
click at [169, 239] on img at bounding box center [307, 171] width 540 height 309
click at [171, 243] on img at bounding box center [307, 171] width 540 height 309
drag, startPoint x: 156, startPoint y: 253, endPoint x: 307, endPoint y: 247, distance: 151.1
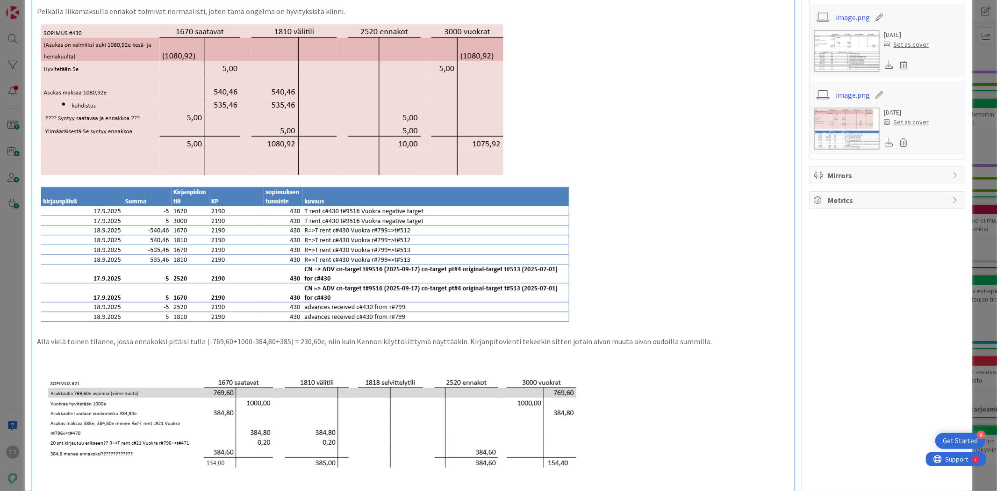
click at [161, 252] on img at bounding box center [307, 171] width 540 height 309
click at [676, 272] on p at bounding box center [413, 171] width 752 height 309
click at [622, 339] on p "Alla vielä toinen tilanne, jossa ennakoksi pitäisi tulla (-769,60+1000-384,80+3…" at bounding box center [413, 341] width 752 height 11
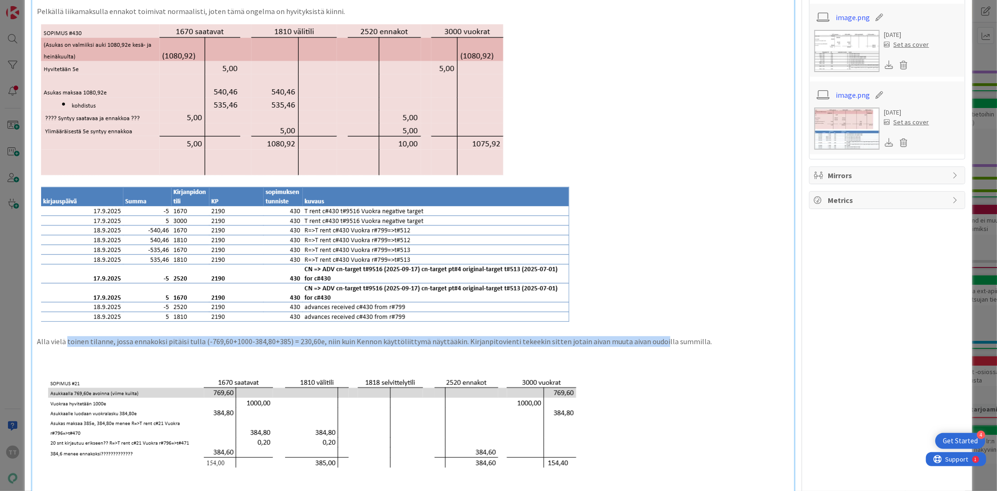
drag, startPoint x: 643, startPoint y: 339, endPoint x: 66, endPoint y: 340, distance: 576.9
click at [66, 340] on p "Alla vielä toinen tilanne, jossa ennakoksi pitäisi tulla (-769,60+1000-384,80+3…" at bounding box center [413, 341] width 752 height 11
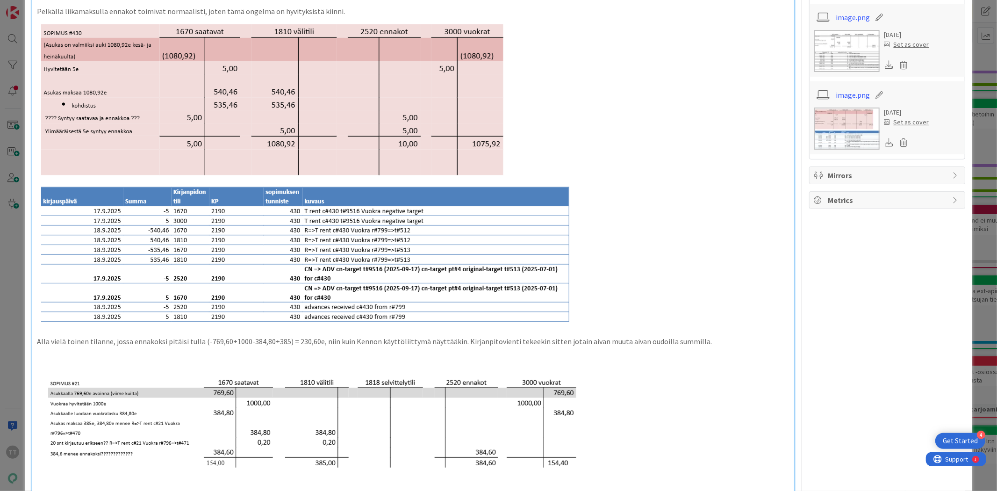
click at [132, 349] on p at bounding box center [413, 351] width 752 height 11
click at [95, 344] on p "Alla vielä toinen tilanne, jossa ennakoksi pitäisi tulla (-769,60+1000-384,80+3…" at bounding box center [413, 341] width 752 height 11
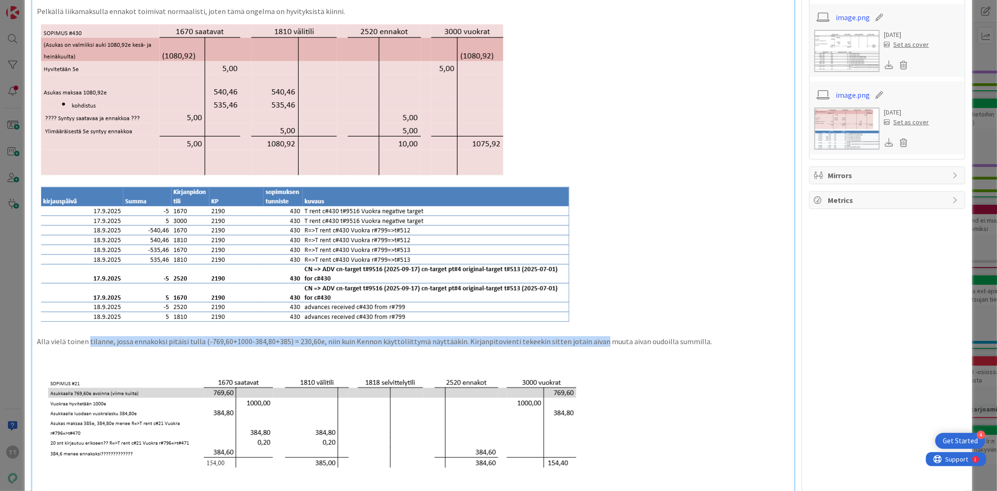
drag, startPoint x: 93, startPoint y: 340, endPoint x: 586, endPoint y: 343, distance: 493.7
click at [586, 343] on p "Alla vielä toinen tilanne, jossa ennakoksi pitäisi tulla (-769,60+1000-384,80+3…" at bounding box center [413, 341] width 752 height 11
drag, startPoint x: 66, startPoint y: 341, endPoint x: 255, endPoint y: 348, distance: 189.0
click at [255, 348] on div "Psoasin havainto: Jos asiakkaalle hyvittää jotain, ja sen jälkeen asukas maksaa…" at bounding box center [413, 263] width 762 height 731
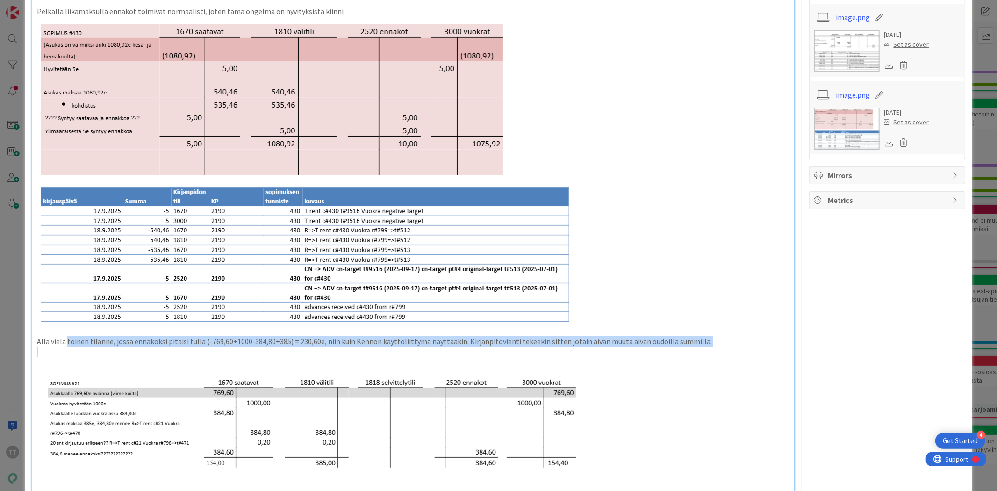
click at [255, 348] on p at bounding box center [413, 351] width 752 height 11
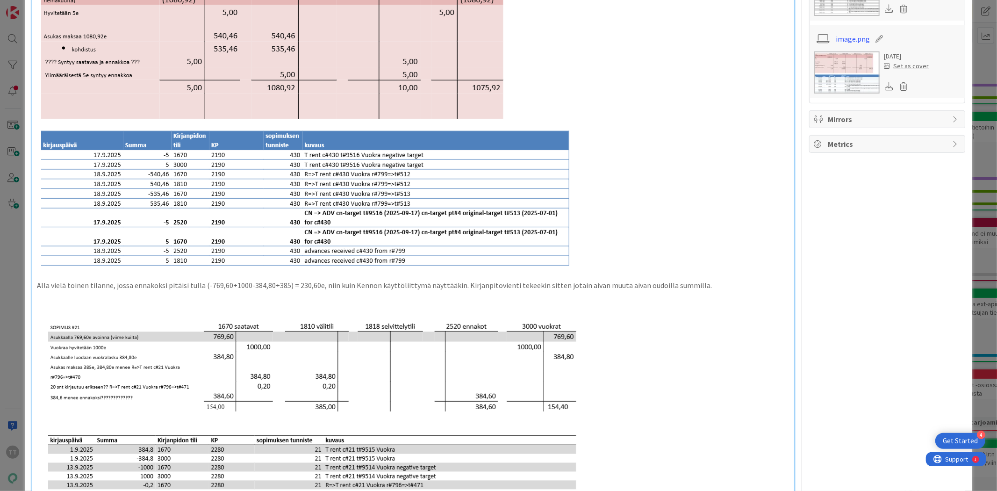
scroll to position [259, 0]
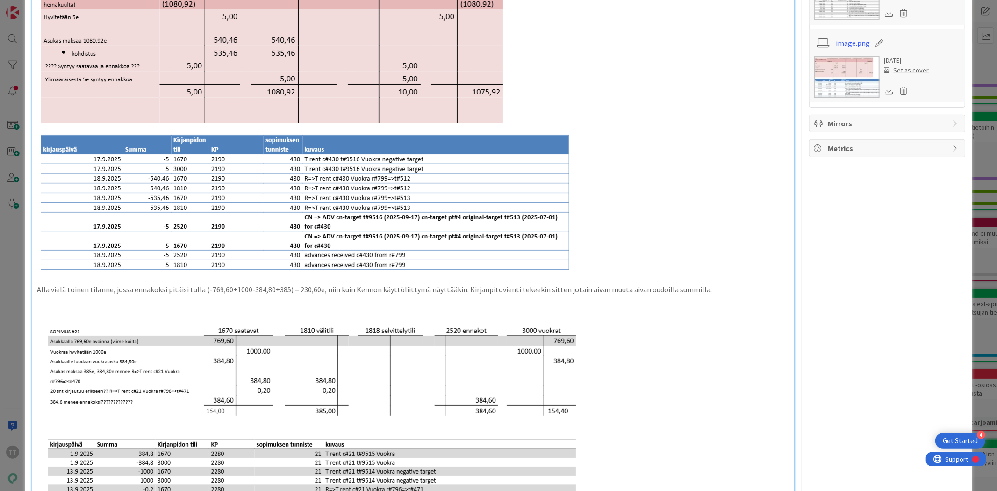
click at [92, 296] on p at bounding box center [413, 300] width 752 height 11
click at [58, 288] on p "Alla vielä toinen tilanne, jossa ennakoksi pitäisi tulla (-769,60+1000-384,80+3…" at bounding box center [413, 289] width 752 height 11
click at [192, 290] on p "Alla vielä toinen tilanne, jossa ennakoksi pitäisi tulla (-769,60+1000-384,80+3…" at bounding box center [413, 289] width 752 height 11
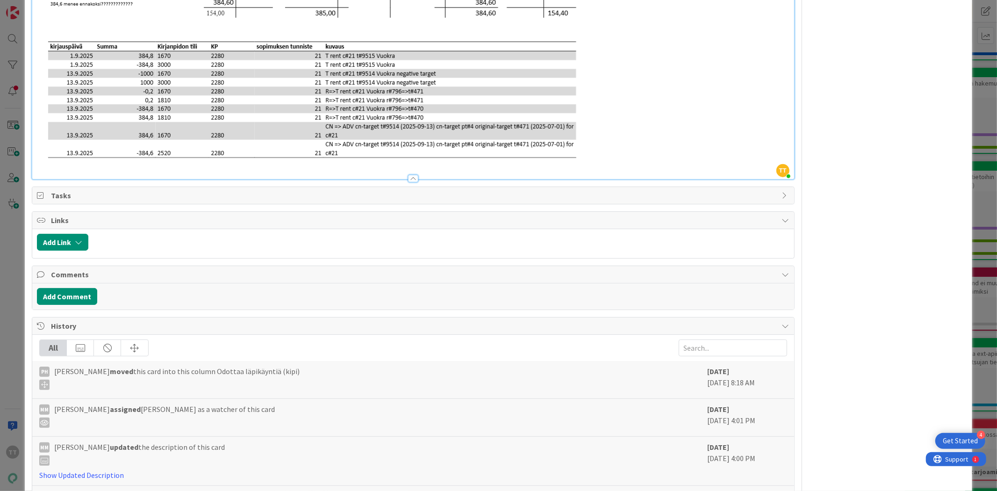
scroll to position [666, 0]
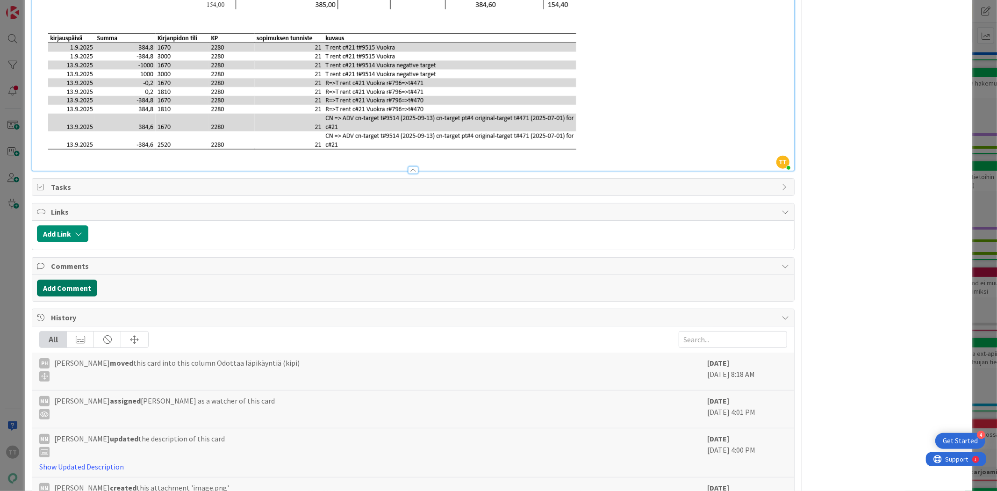
click at [73, 291] on button "Add Comment" at bounding box center [67, 288] width 60 height 17
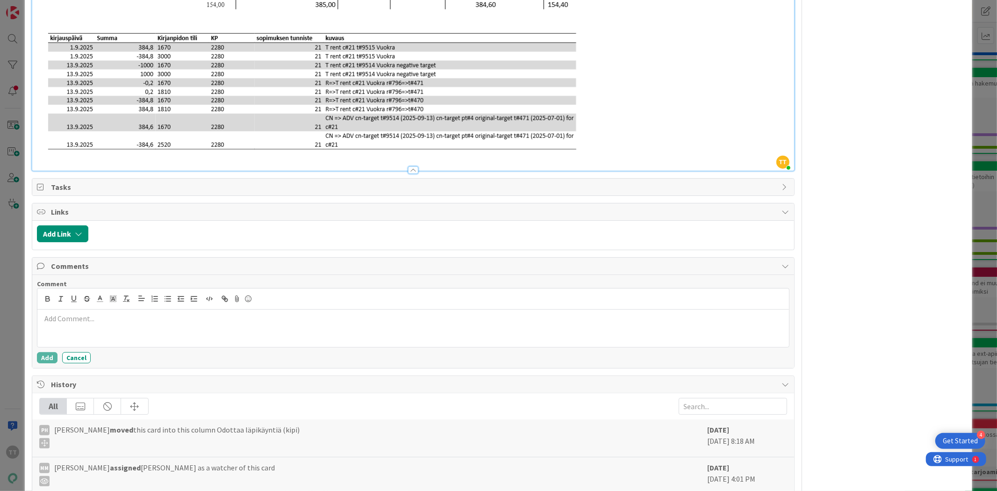
click at [83, 324] on div at bounding box center [412, 327] width 751 height 37
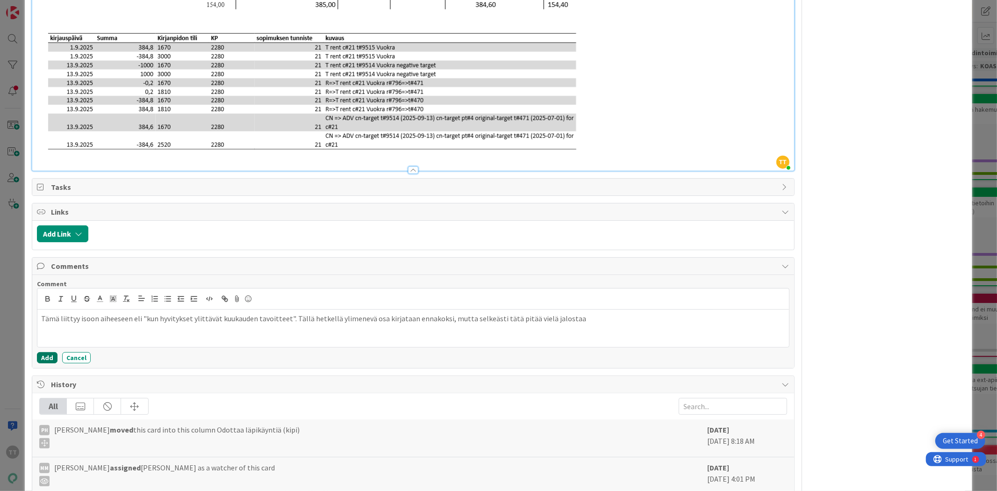
click at [49, 360] on button "Add" at bounding box center [47, 357] width 21 height 11
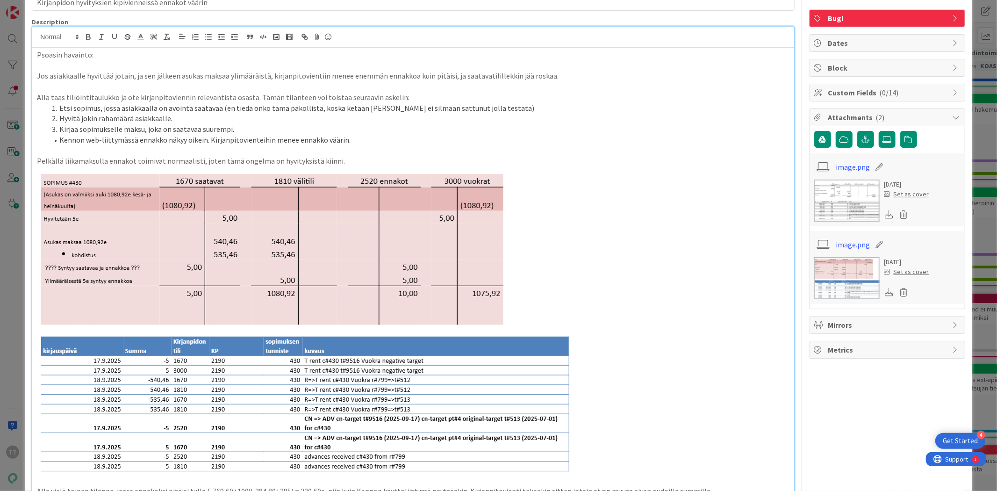
scroll to position [0, 0]
